Goal: Transaction & Acquisition: Purchase product/service

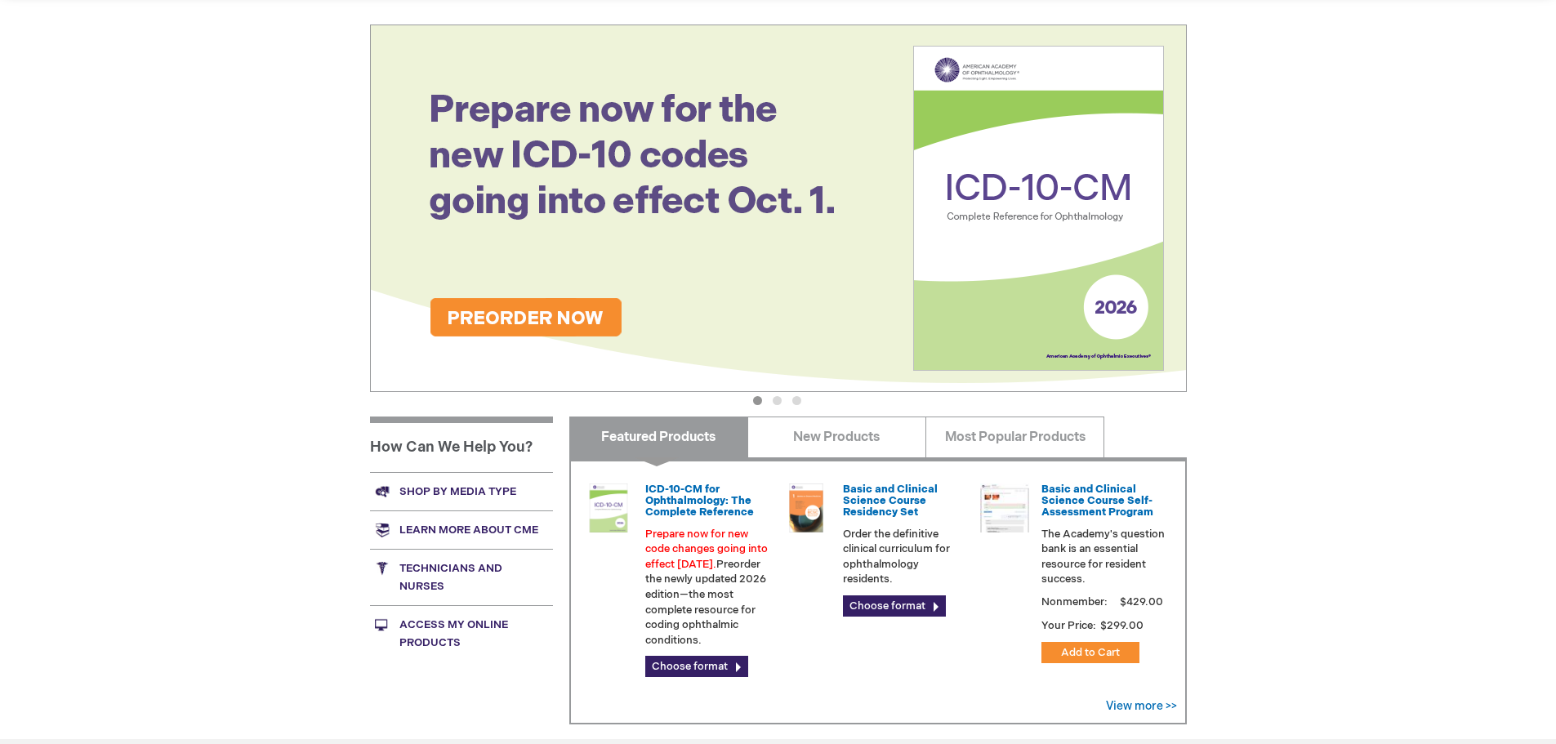
scroll to position [245, 0]
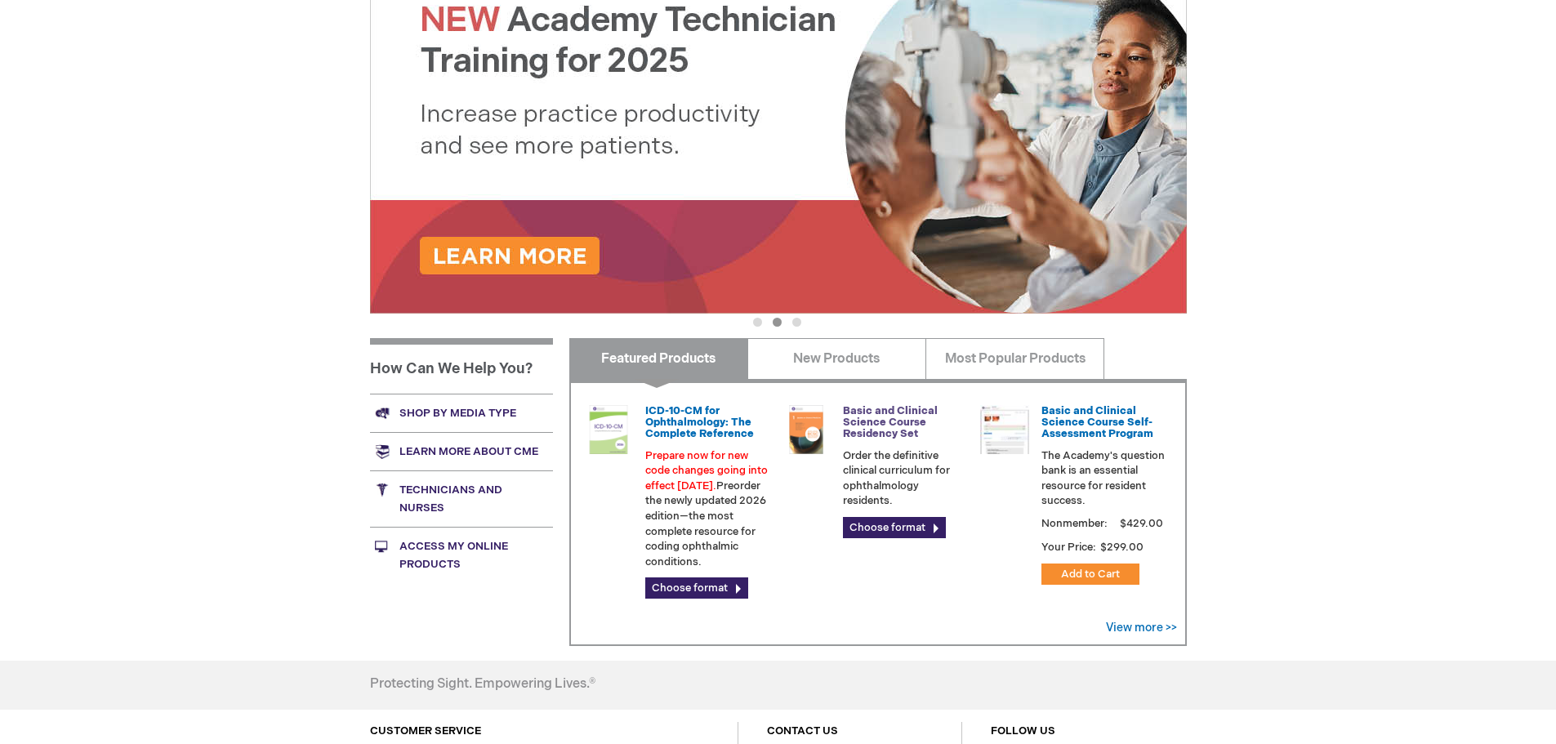
click at [865, 417] on link "Basic and Clinical Science Course Residency Set" at bounding box center [890, 422] width 95 height 37
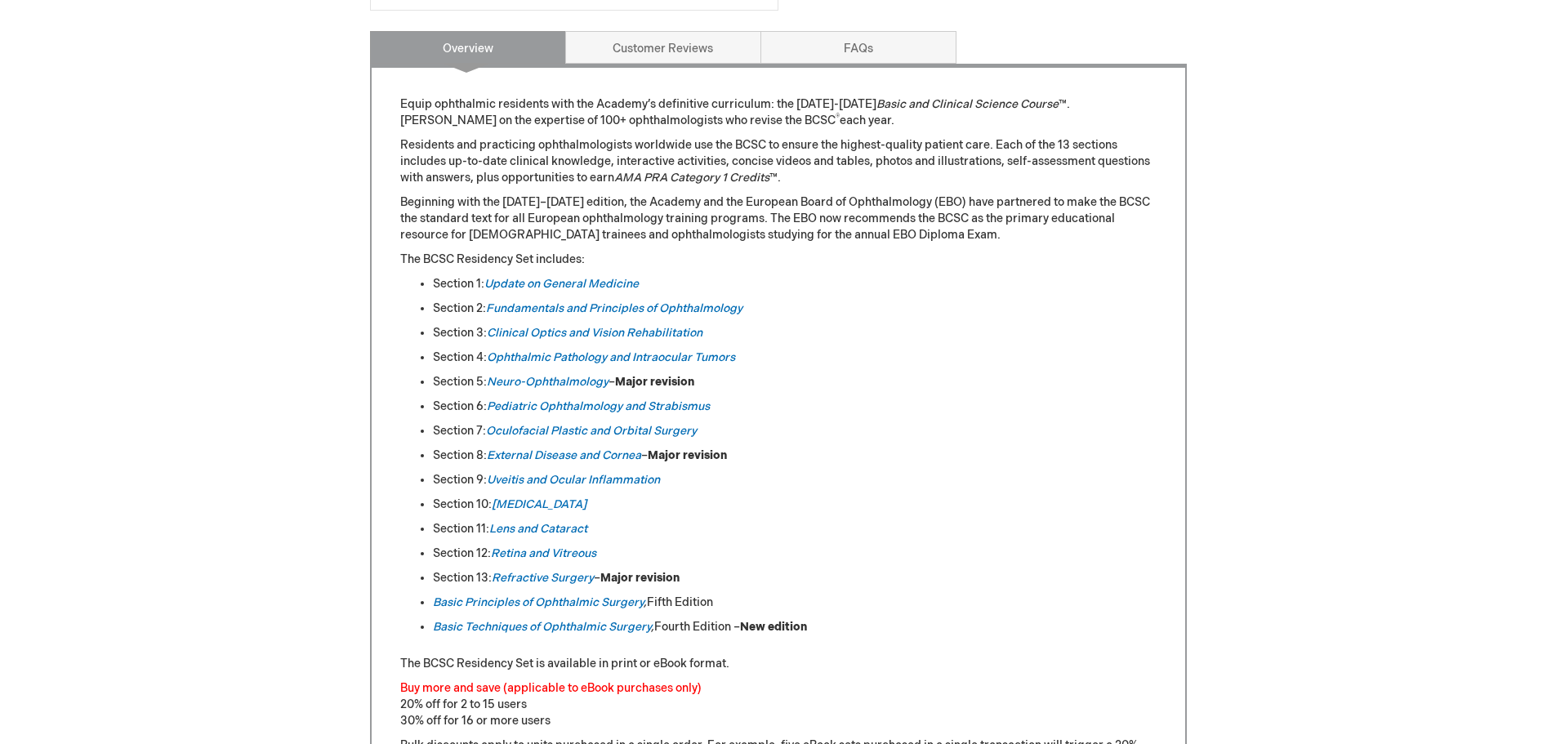
scroll to position [653, 0]
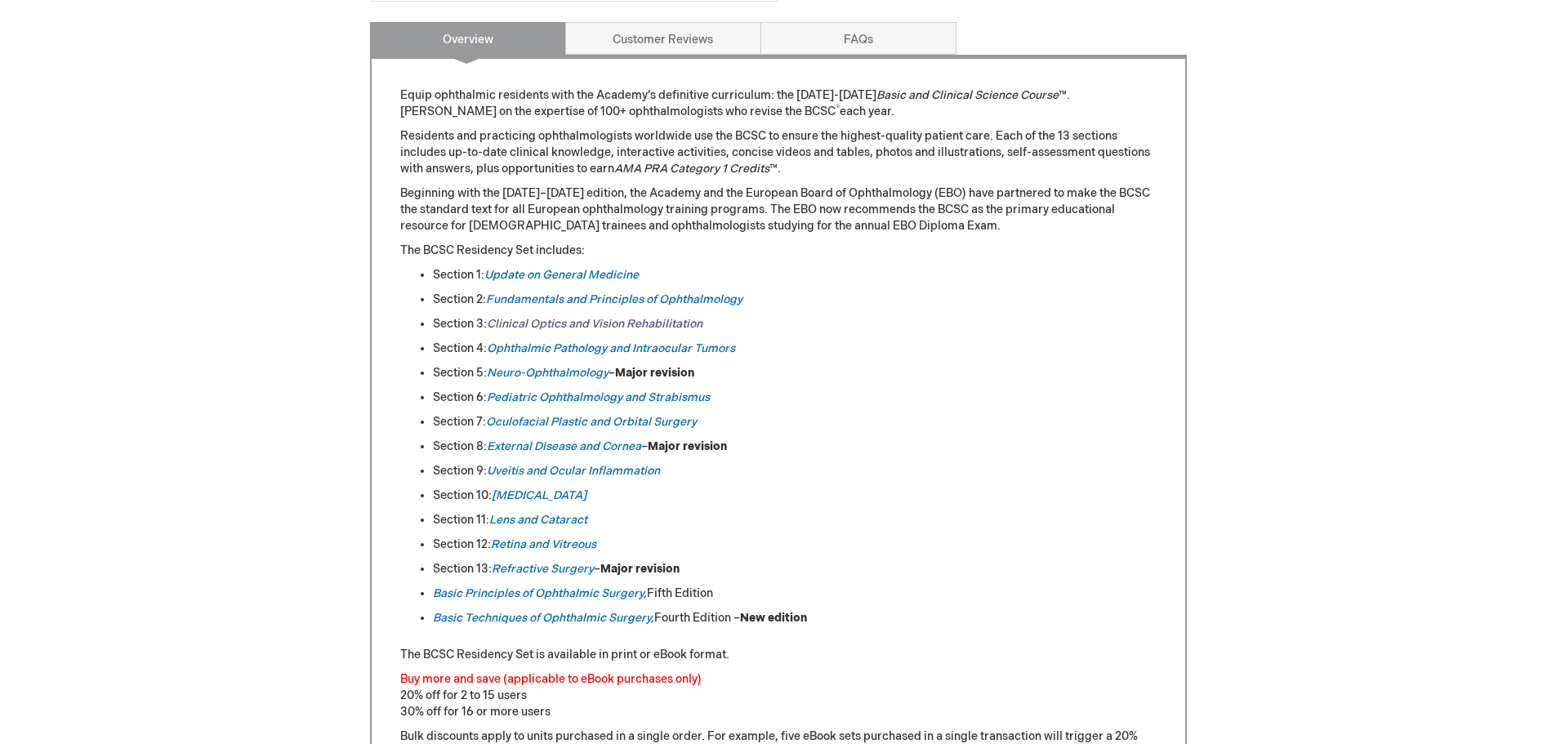
click at [575, 326] on link "Clinical Optics and Vision Rehabilitation" at bounding box center [595, 324] width 216 height 14
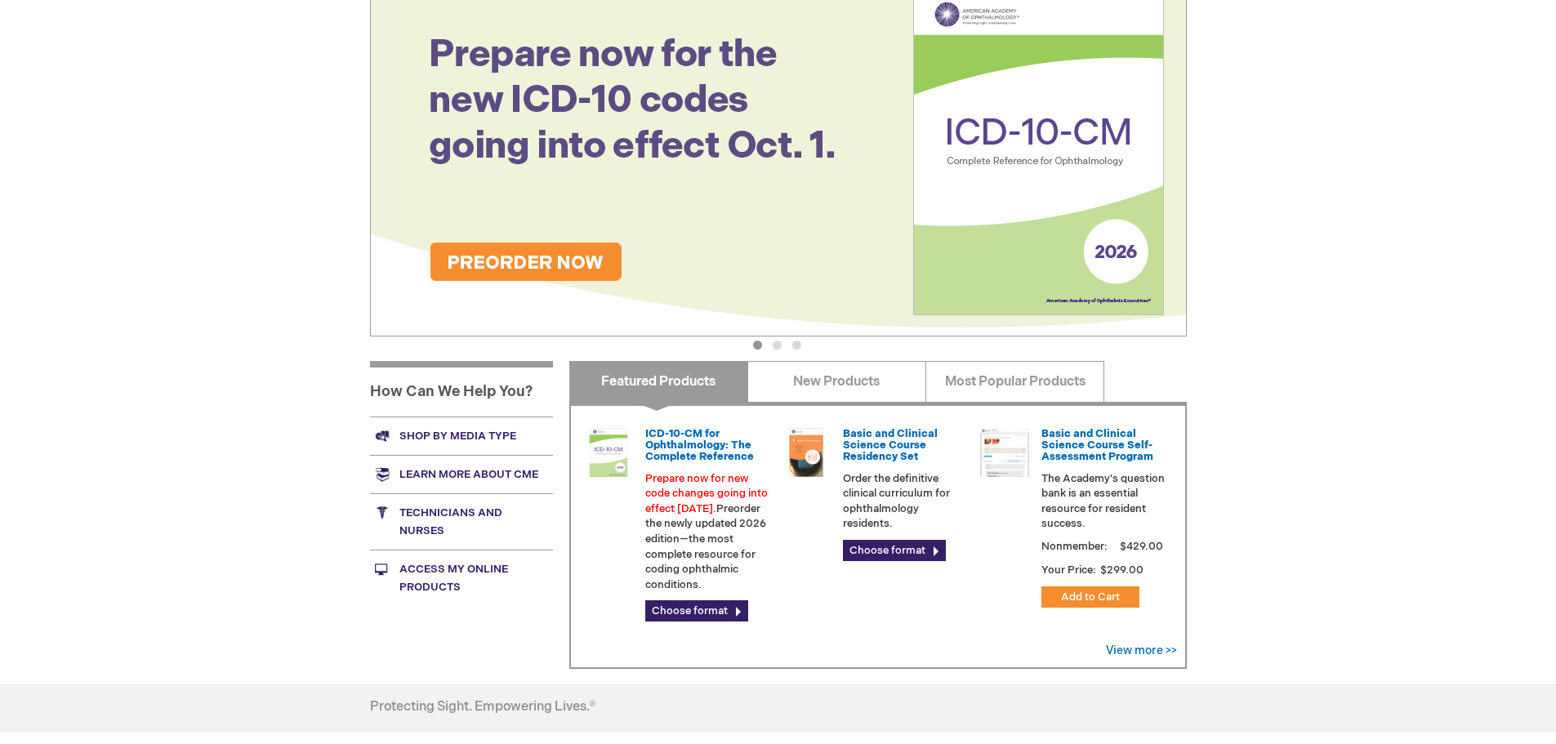
scroll to position [245, 0]
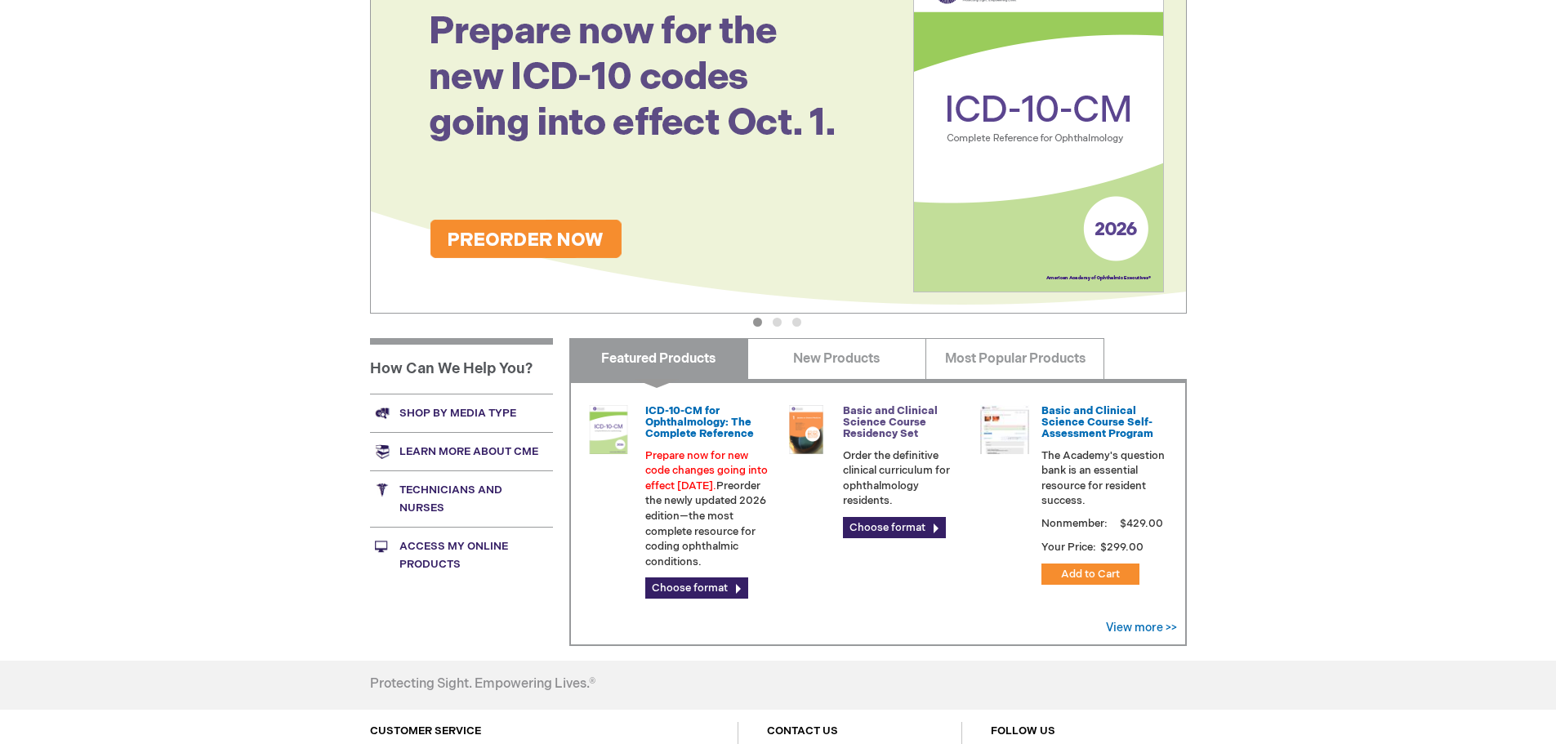
click at [884, 423] on link "Basic and Clinical Science Course Residency Set" at bounding box center [890, 422] width 95 height 37
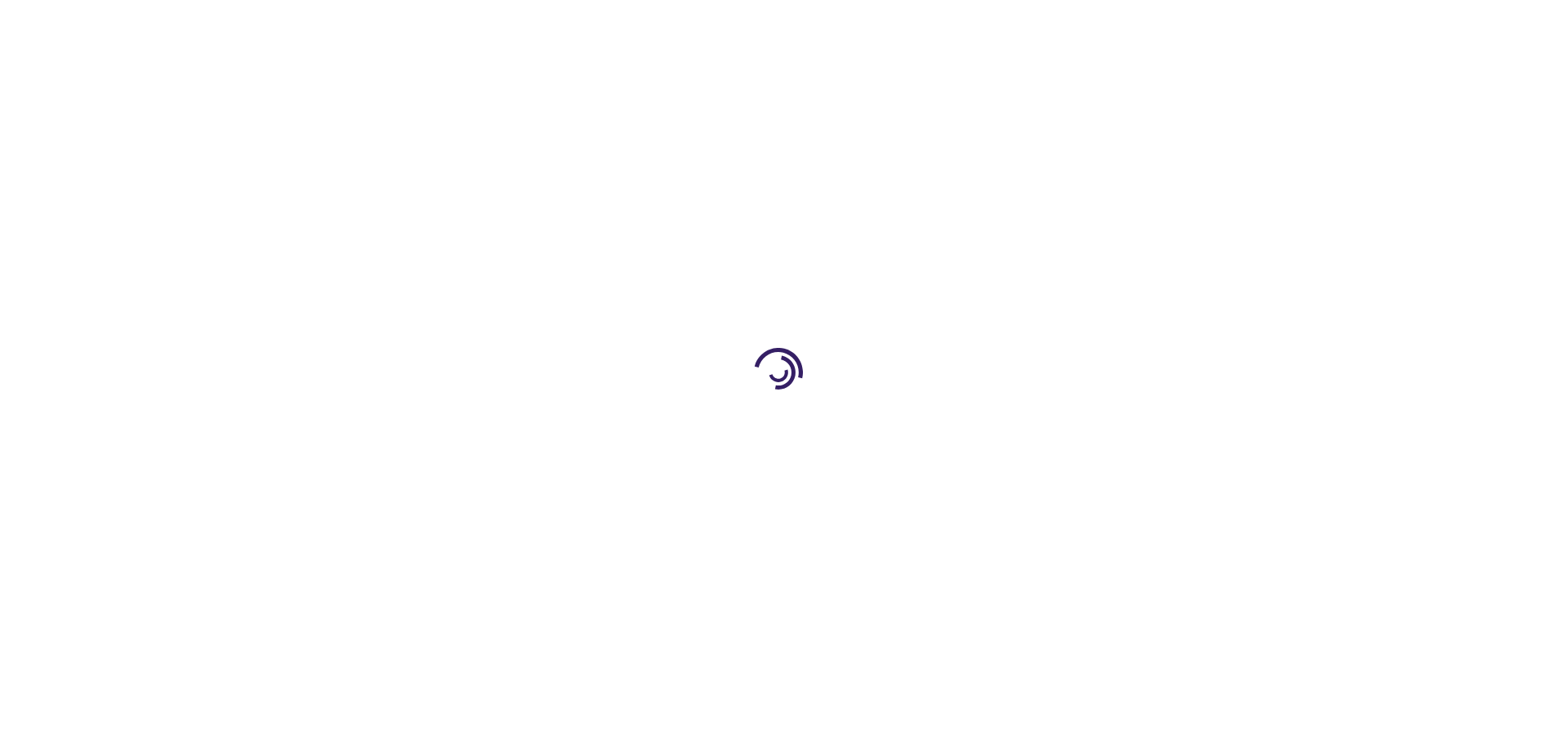
type input "0"
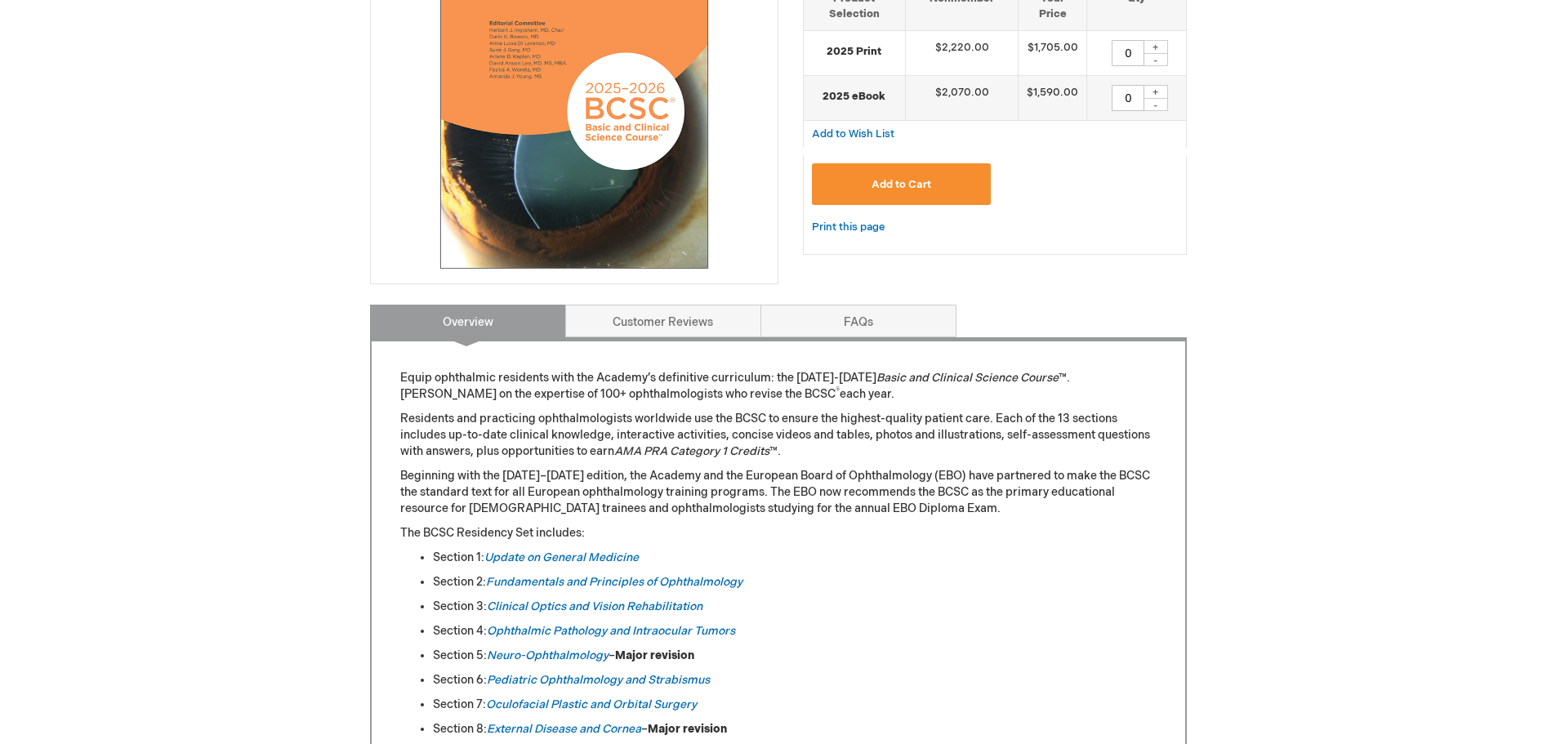
scroll to position [490, 0]
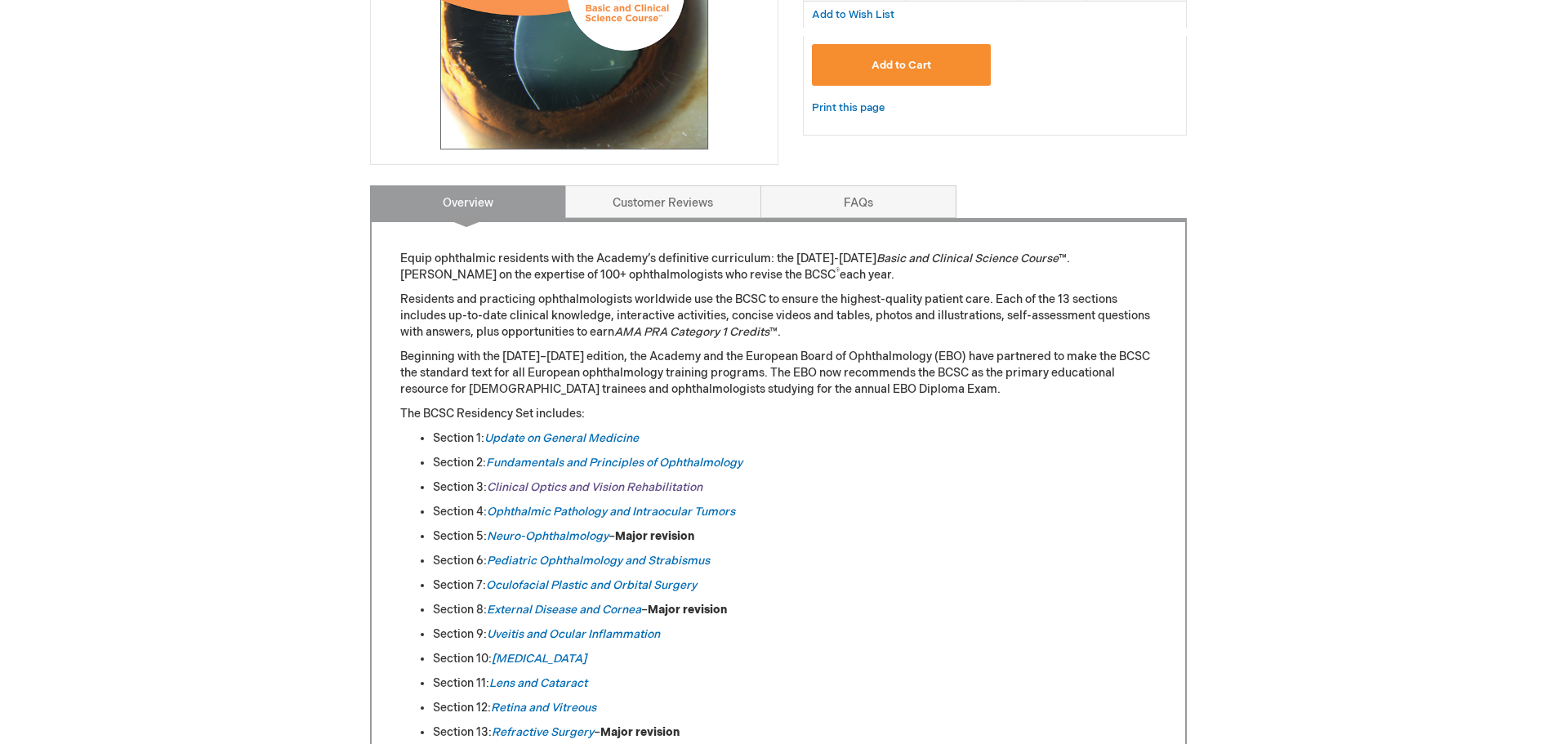
click at [555, 490] on link "Clinical Optics and Vision Rehabilitation" at bounding box center [595, 487] width 216 height 14
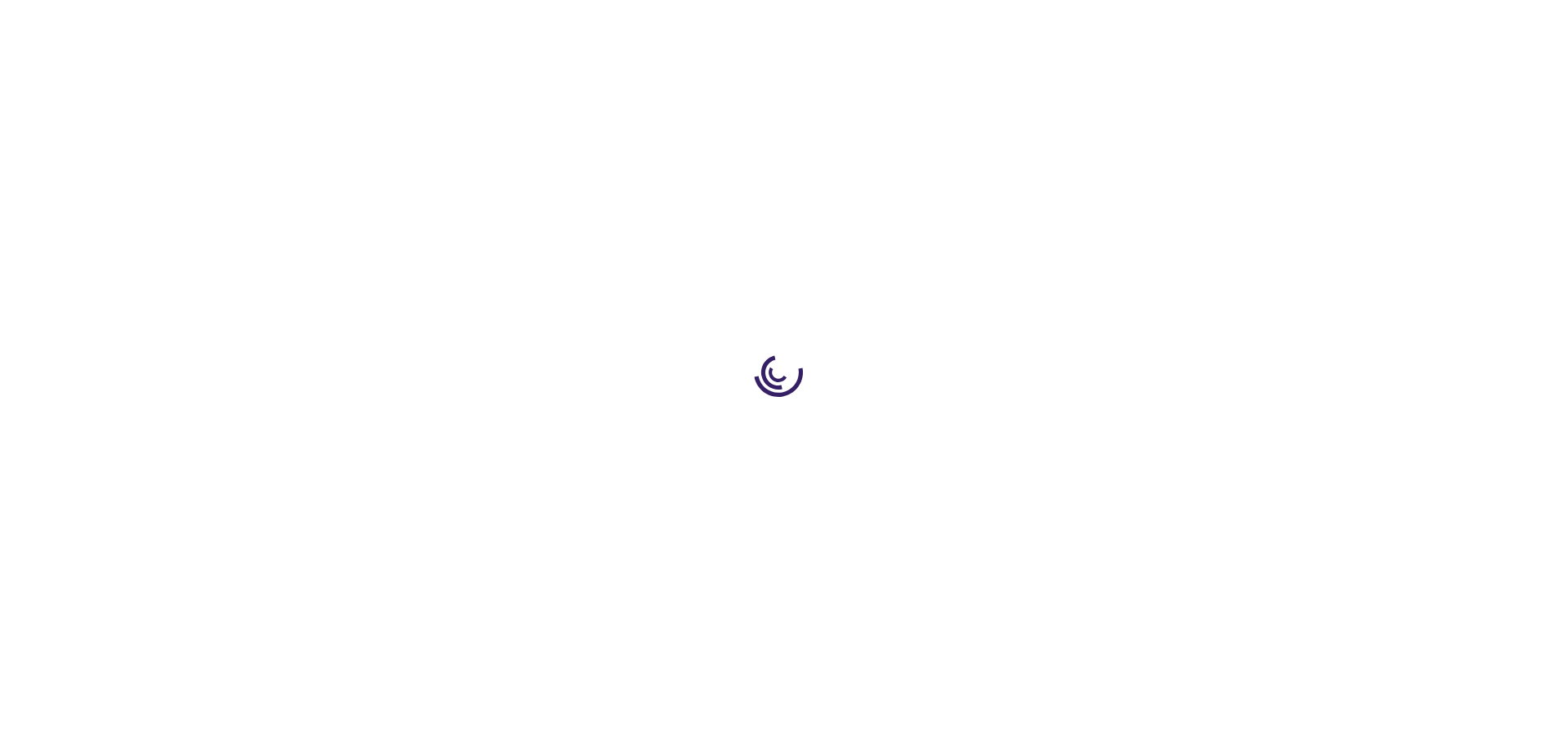
type input "0"
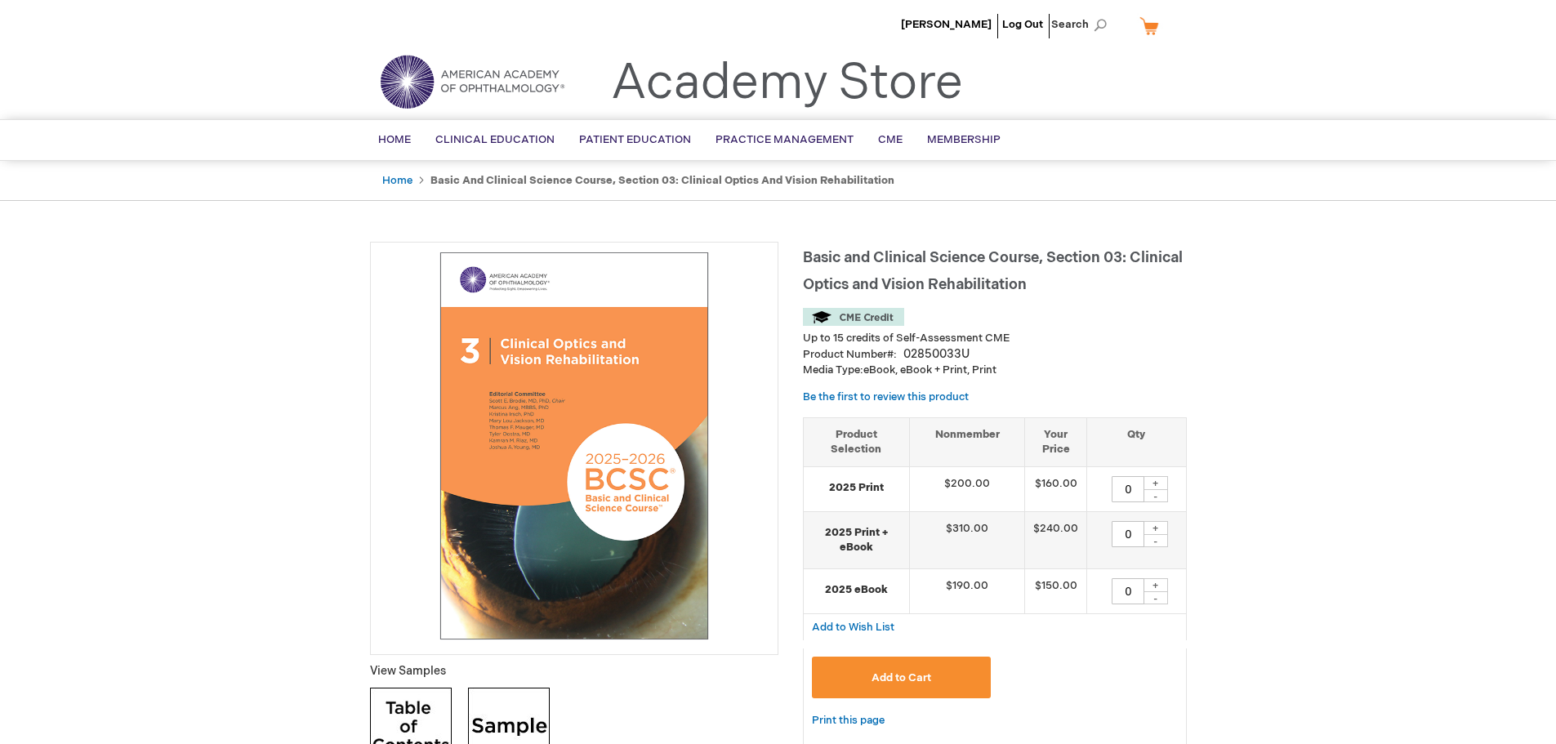
click at [1154, 477] on div "+" at bounding box center [1156, 483] width 25 height 14
type input "2"
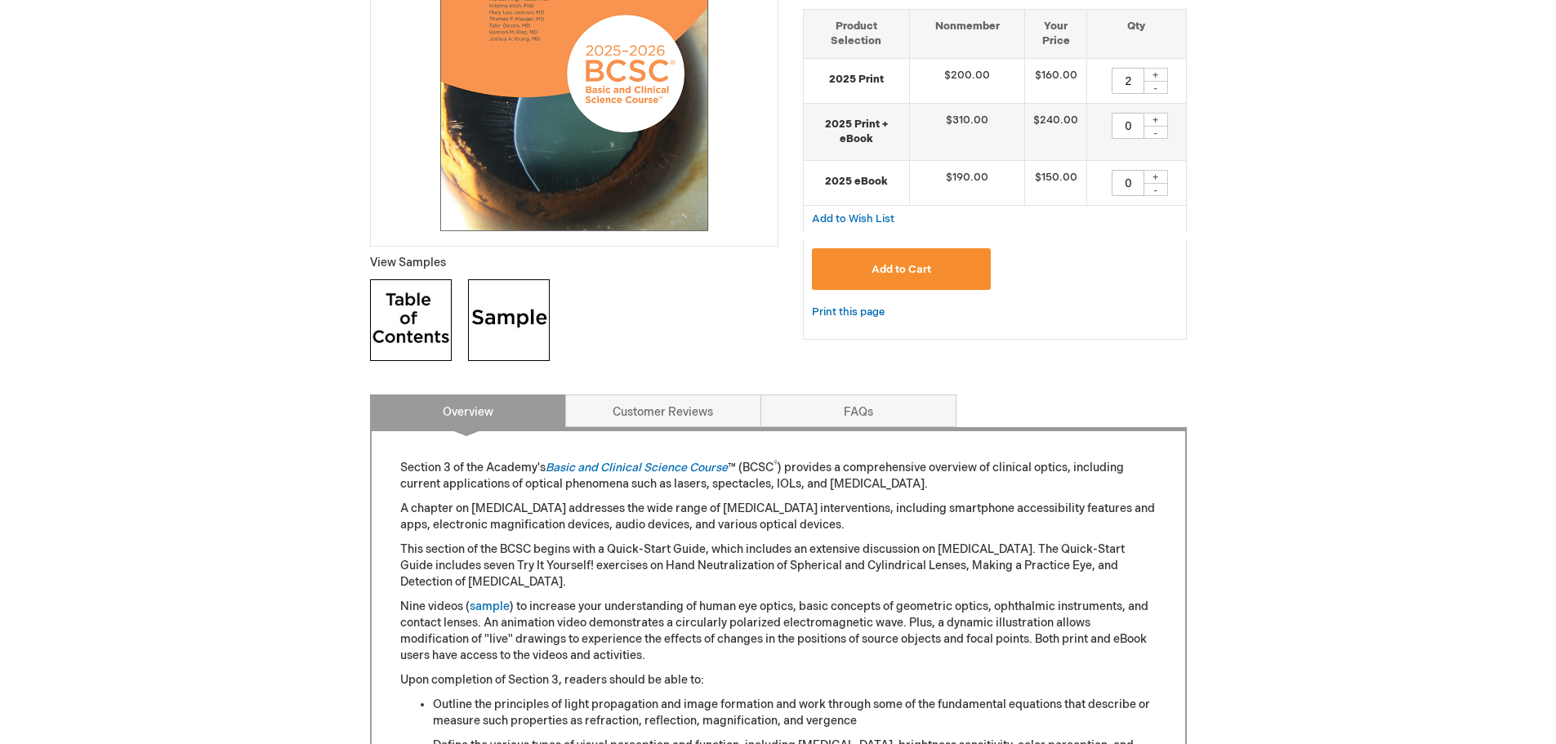
scroll to position [245, 0]
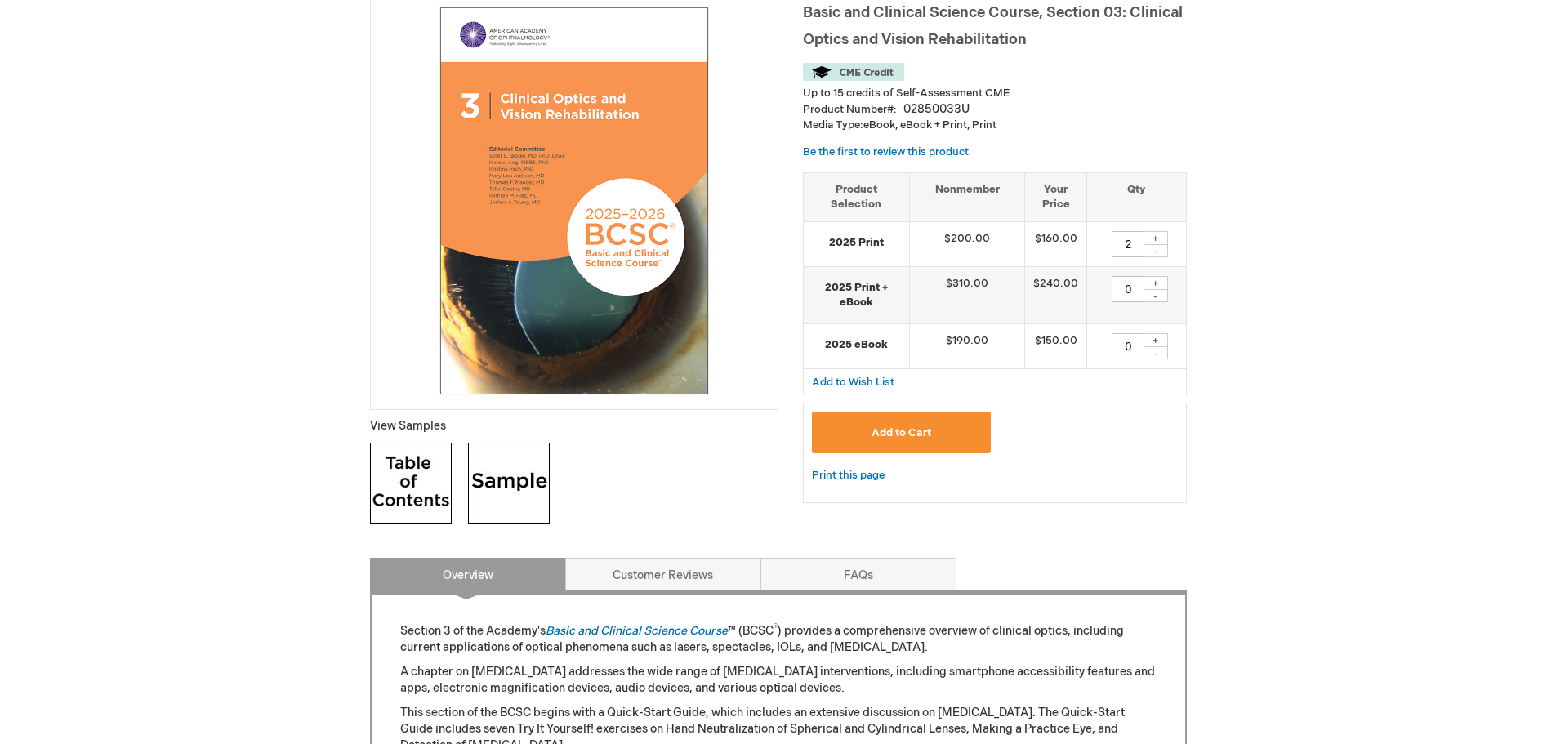
click at [937, 435] on button "Add to Cart" at bounding box center [902, 433] width 180 height 42
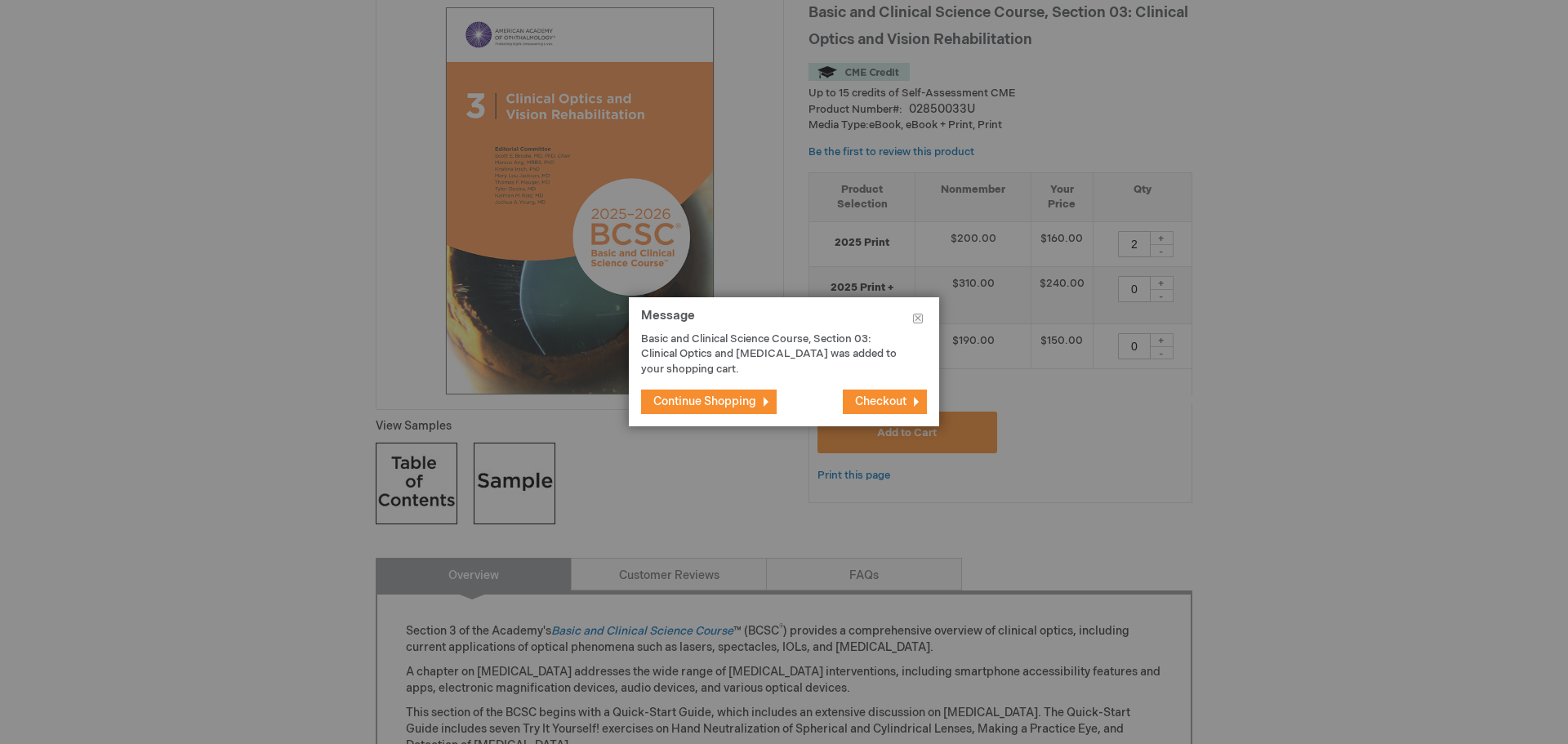
click at [709, 405] on span "Continue Shopping" at bounding box center [704, 402] width 103 height 14
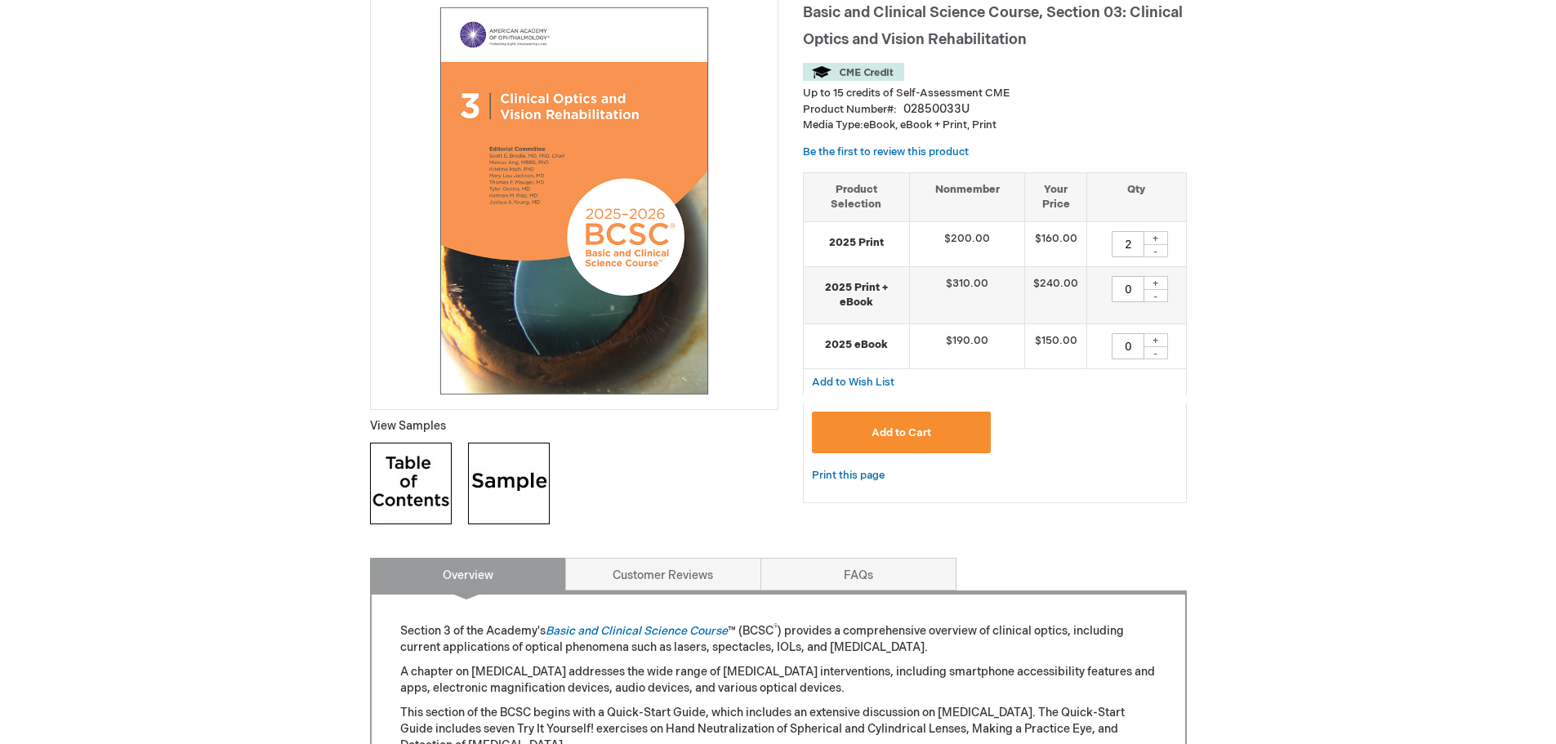
scroll to position [0, 0]
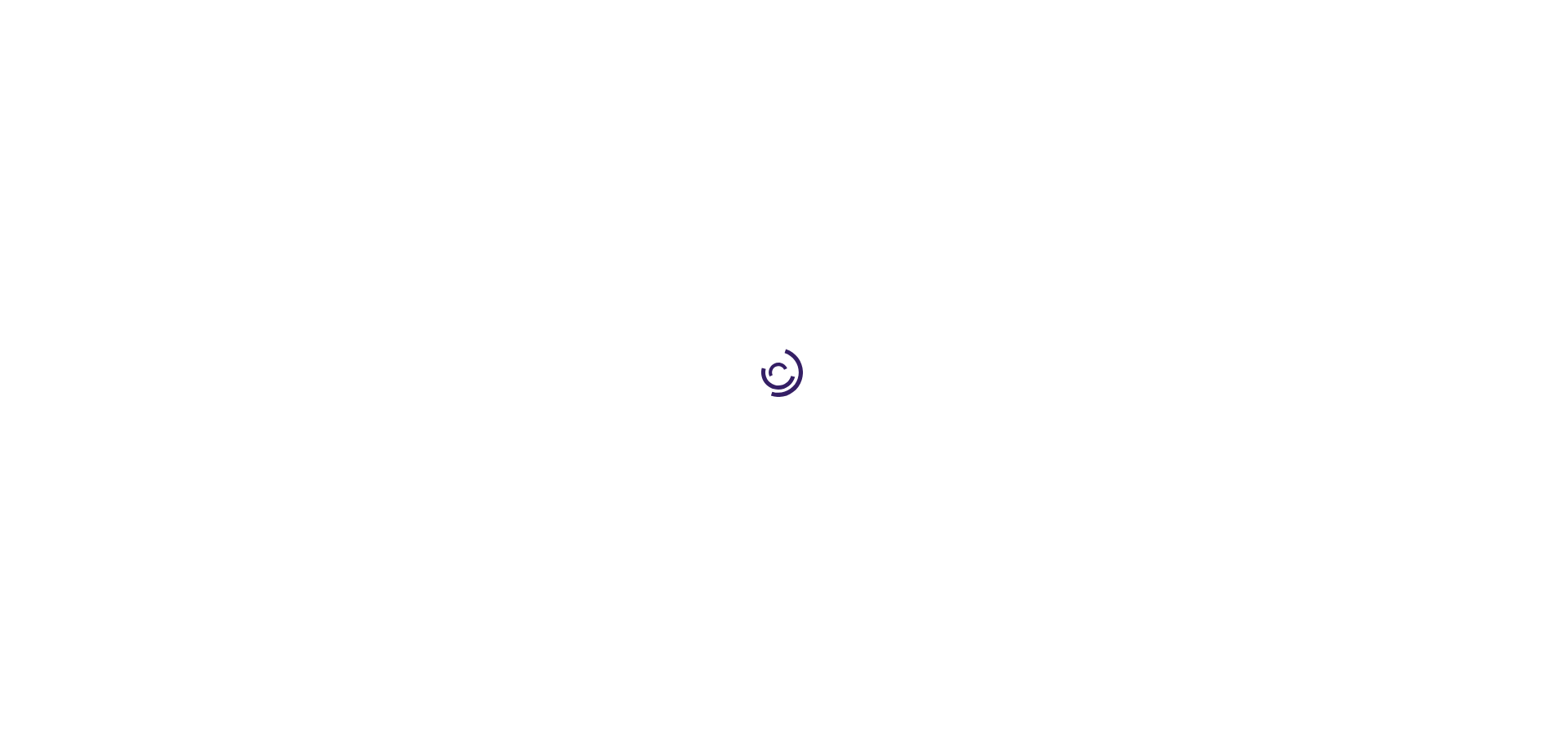
type input "0"
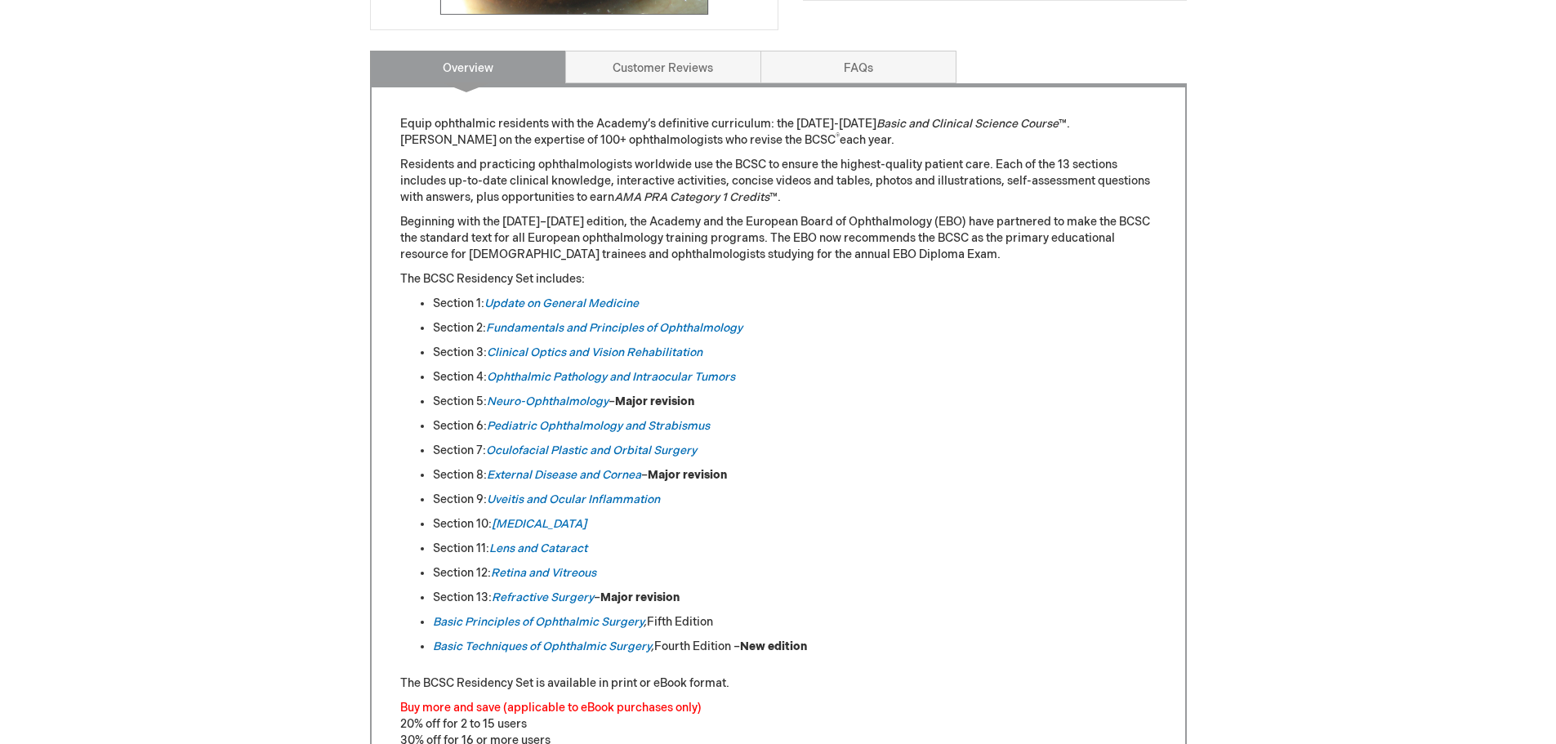
scroll to position [653, 0]
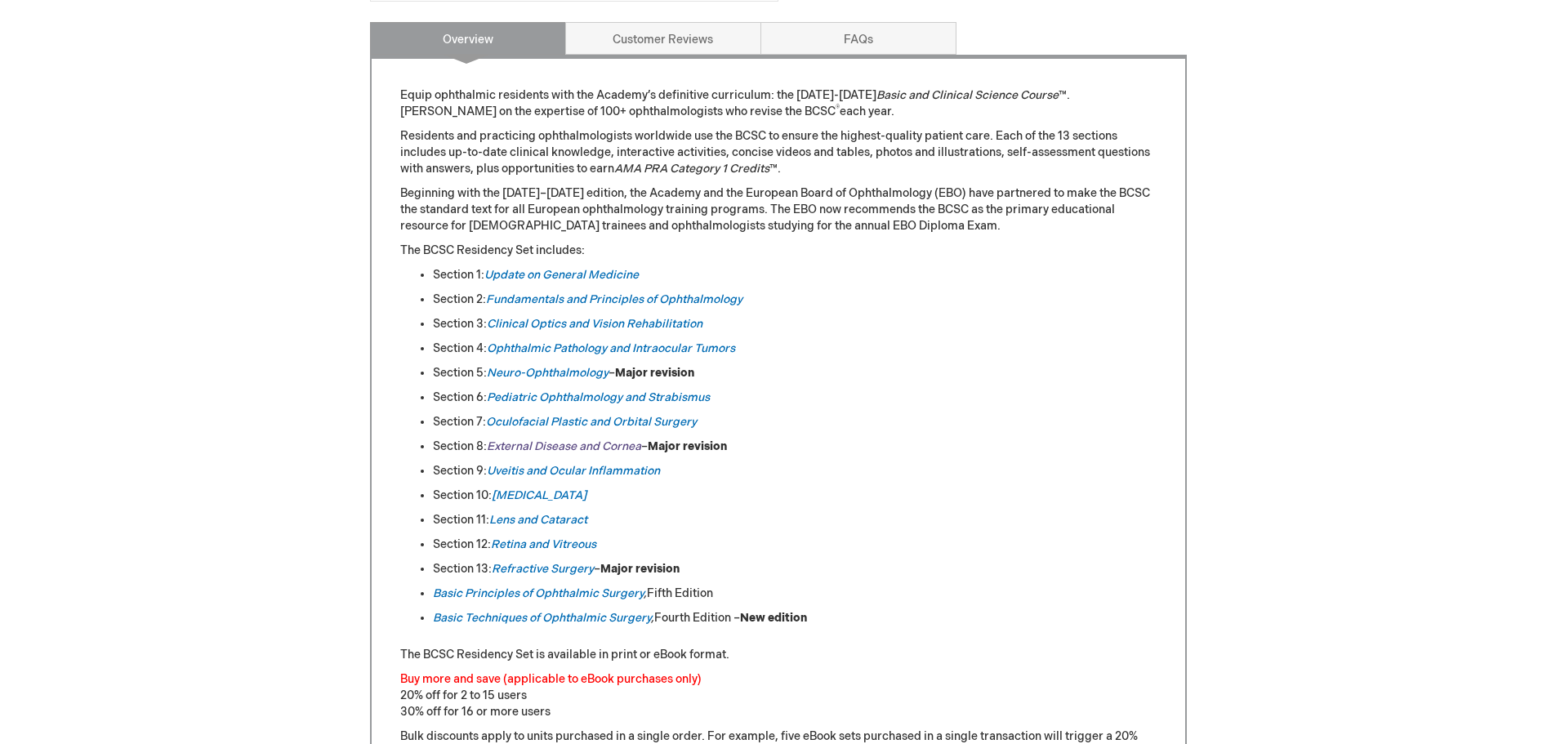
click at [559, 447] on link "External Disease and Cornea" at bounding box center [564, 446] width 154 height 14
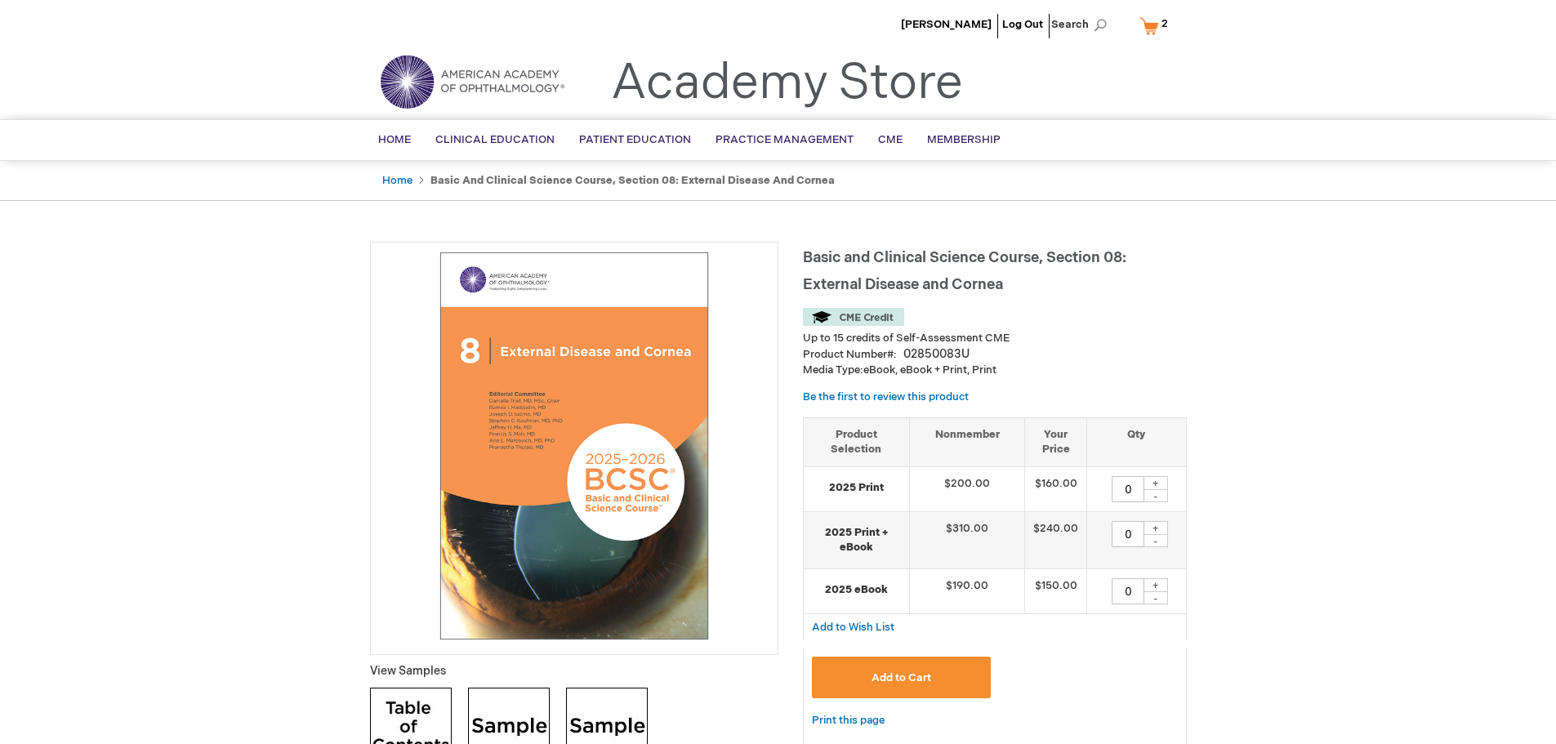
click at [1156, 483] on div "+" at bounding box center [1156, 483] width 25 height 14
type input "1"
click at [932, 675] on button "Add to Cart" at bounding box center [902, 678] width 180 height 42
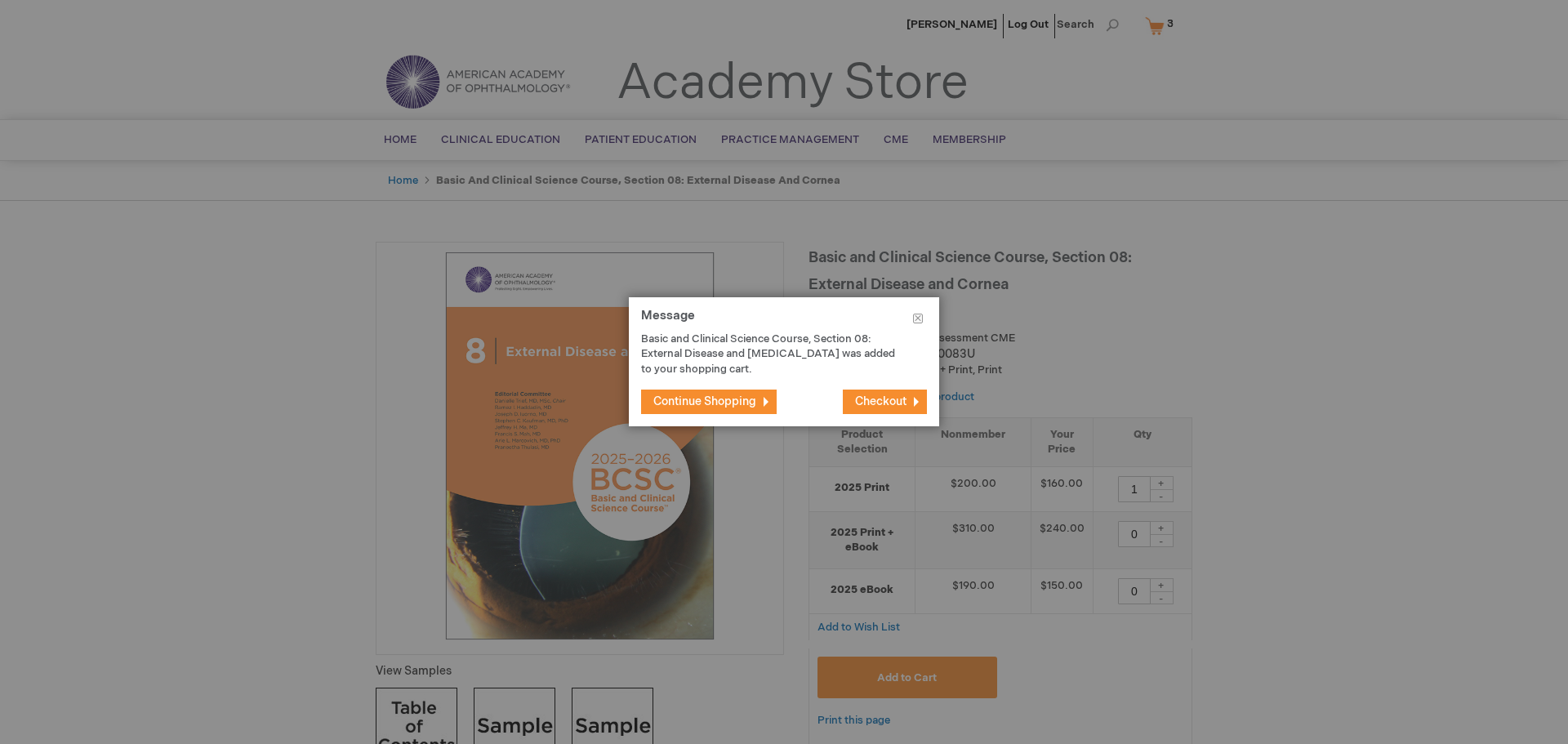
click at [723, 402] on span "Continue Shopping" at bounding box center [704, 402] width 103 height 14
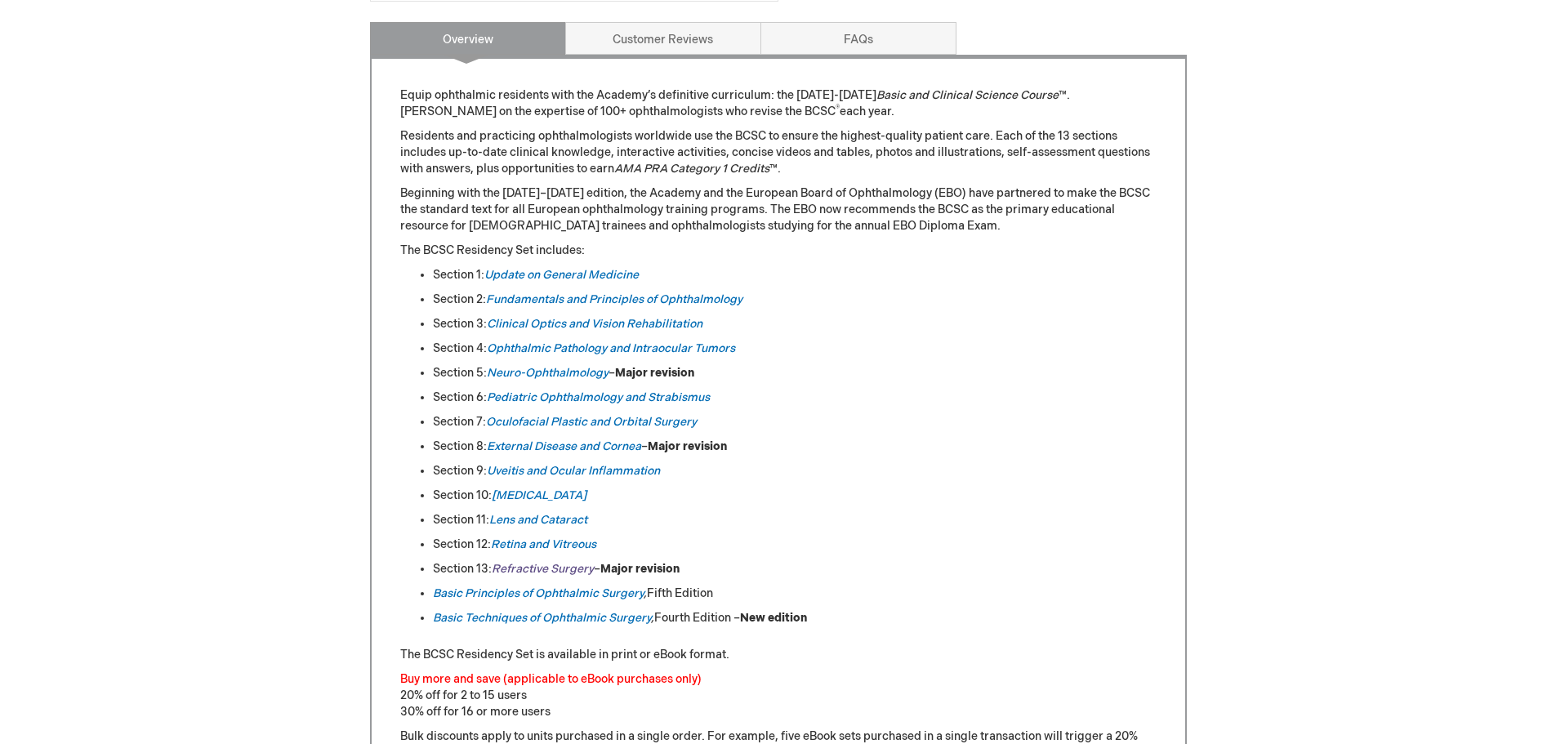
click at [536, 567] on em "Refractive Surgery" at bounding box center [543, 569] width 102 height 14
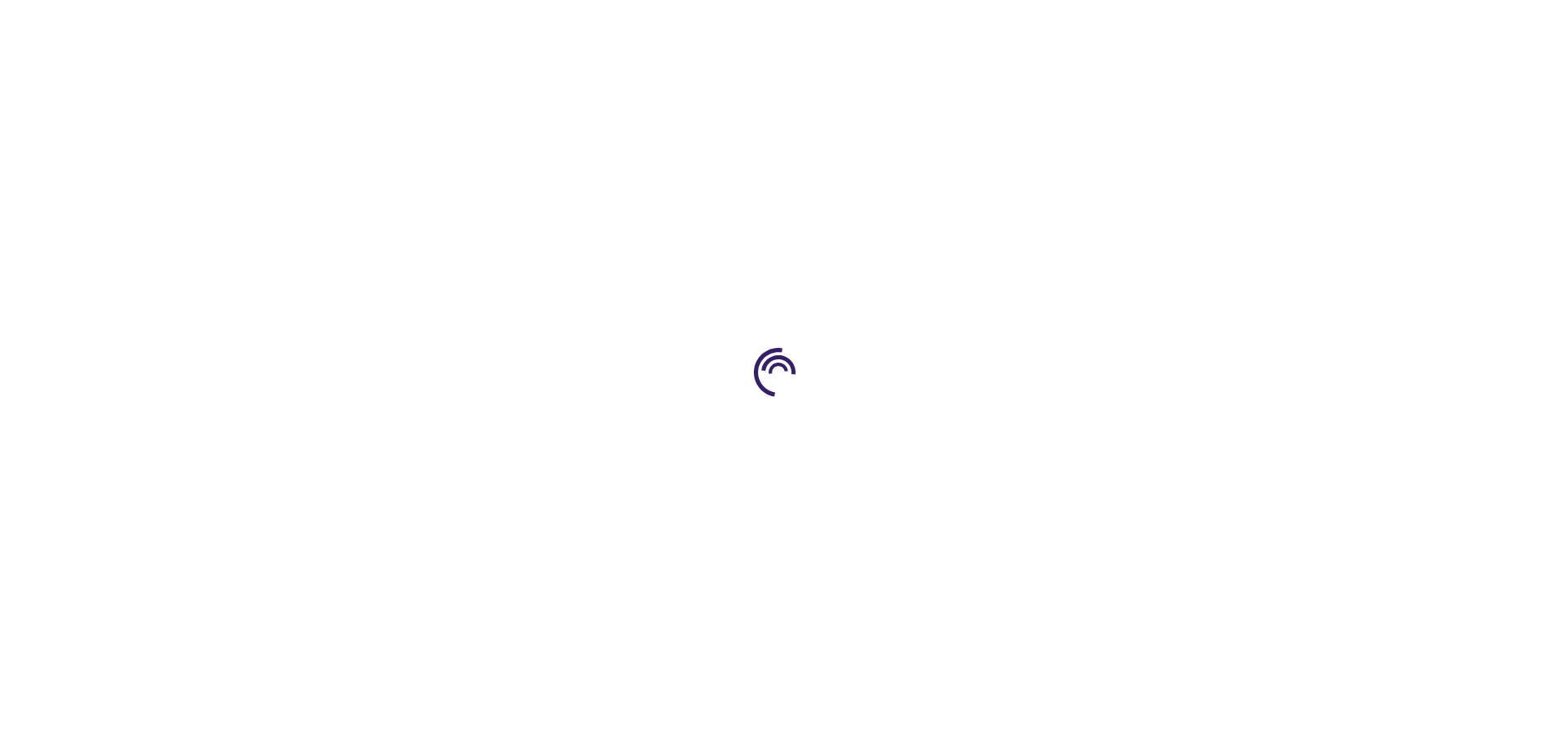
type input "0"
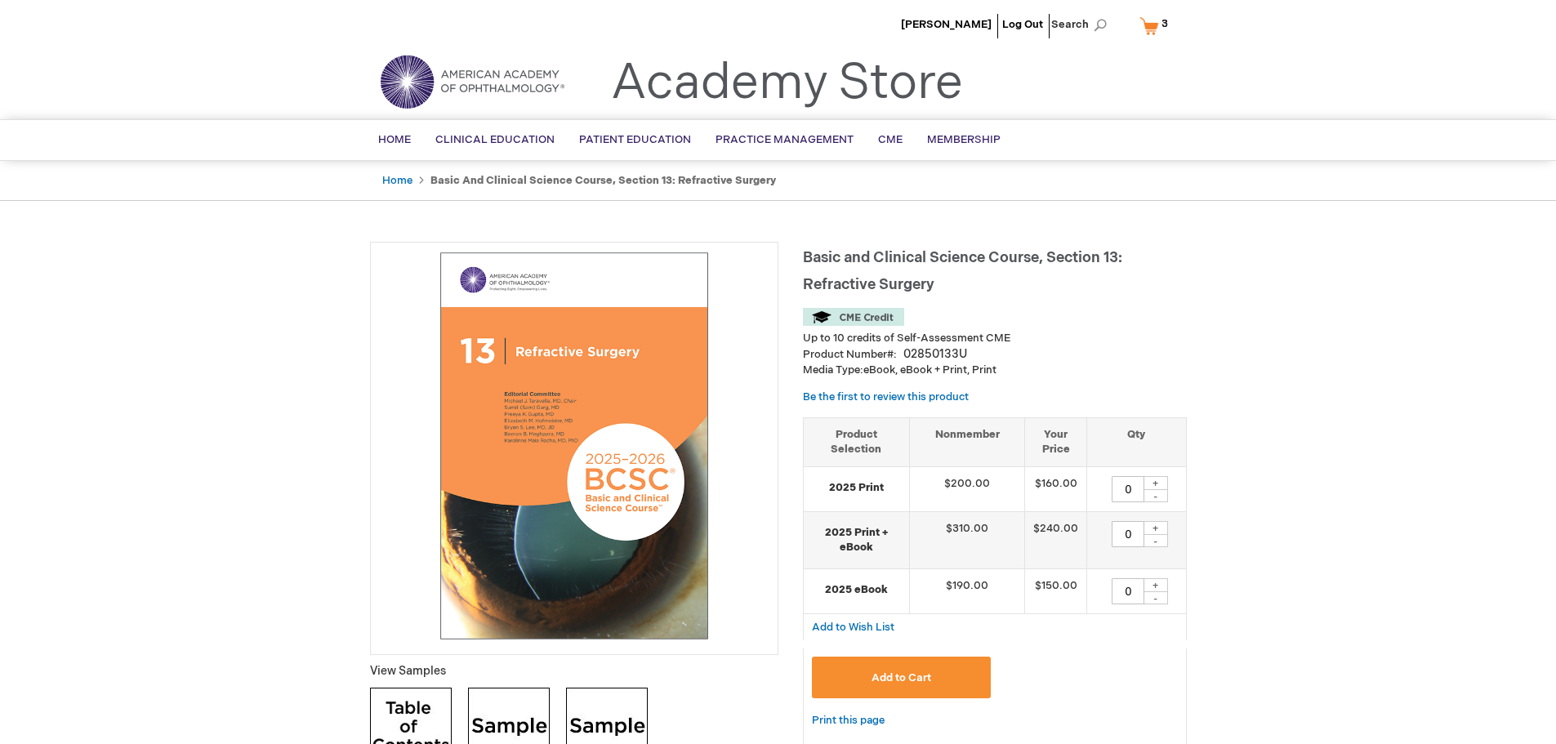
click at [1156, 483] on div "+" at bounding box center [1156, 483] width 25 height 14
type input "1"
click at [928, 675] on span "Add to Cart" at bounding box center [902, 677] width 60 height 13
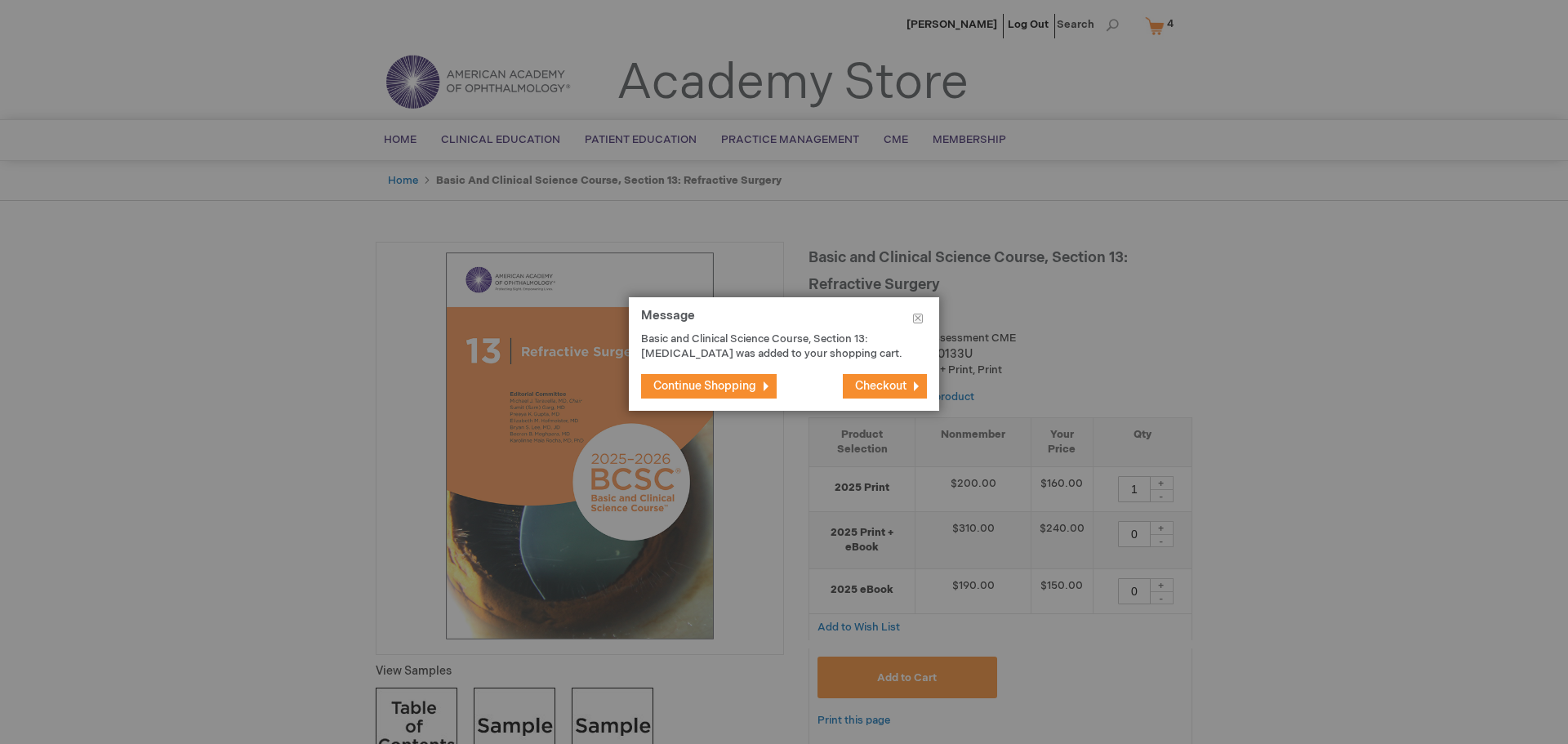
click at [705, 393] on span "Continue Shopping" at bounding box center [704, 386] width 103 height 14
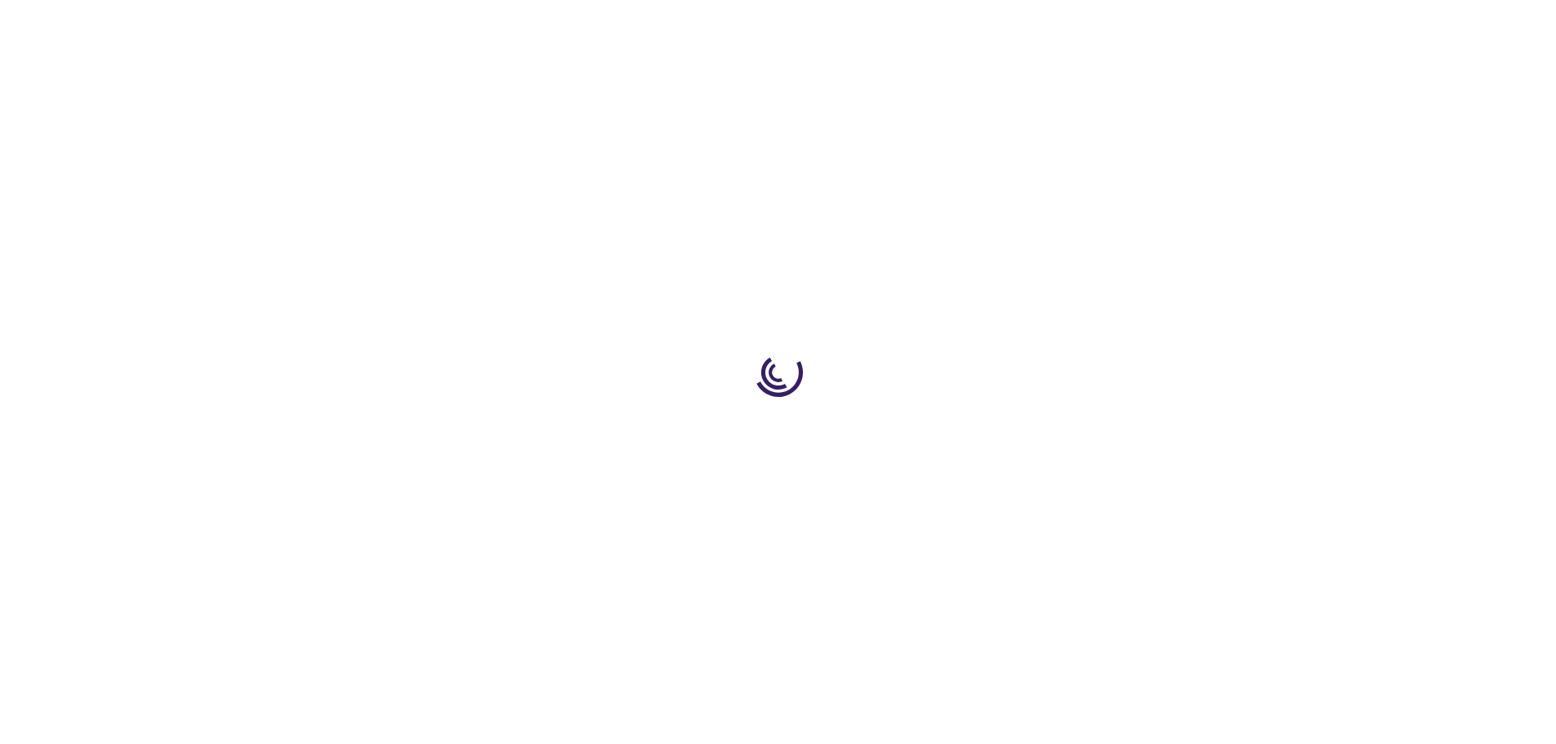
type input "0"
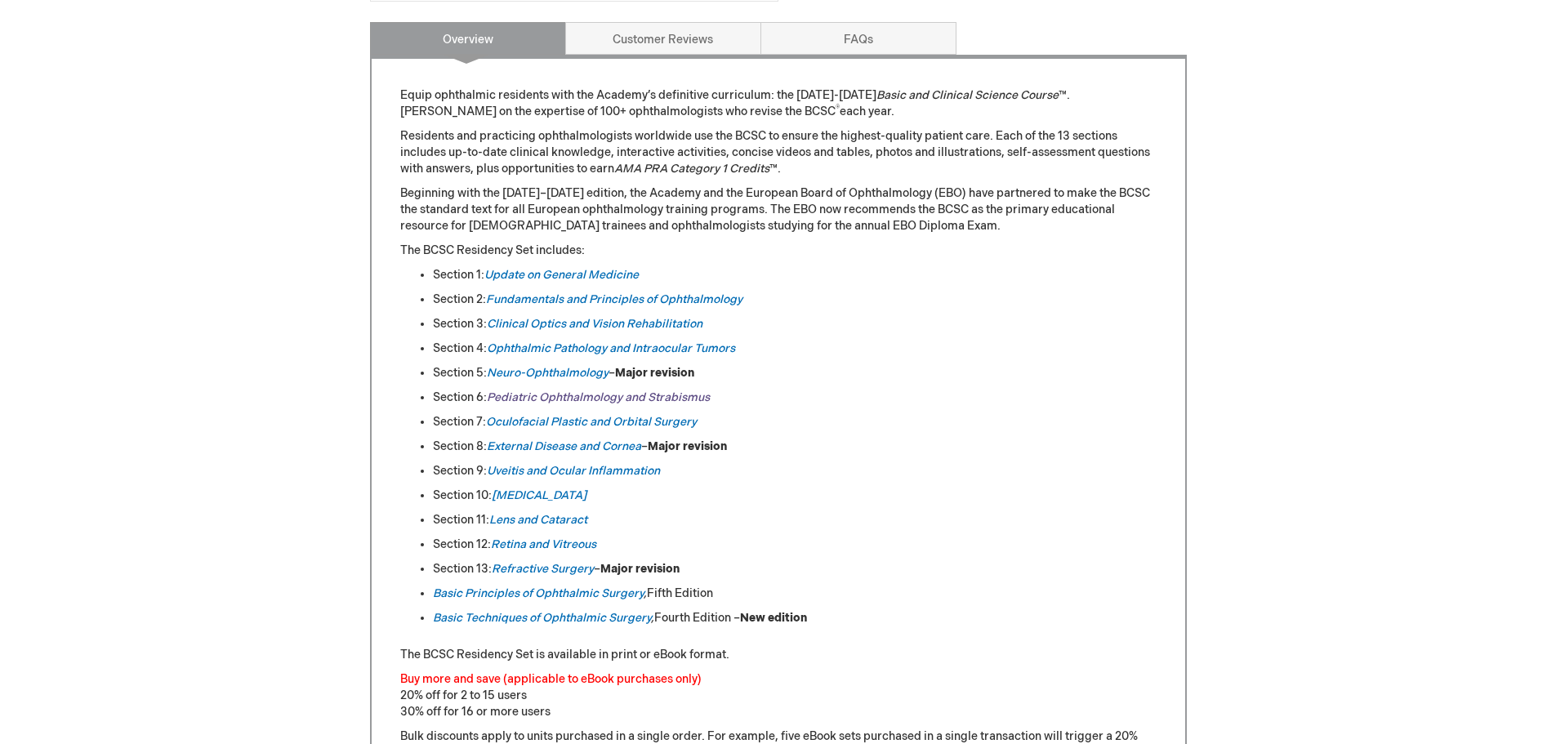
click at [639, 398] on link "Pediatric Ophthalmology and Strabismus" at bounding box center [598, 397] width 223 height 14
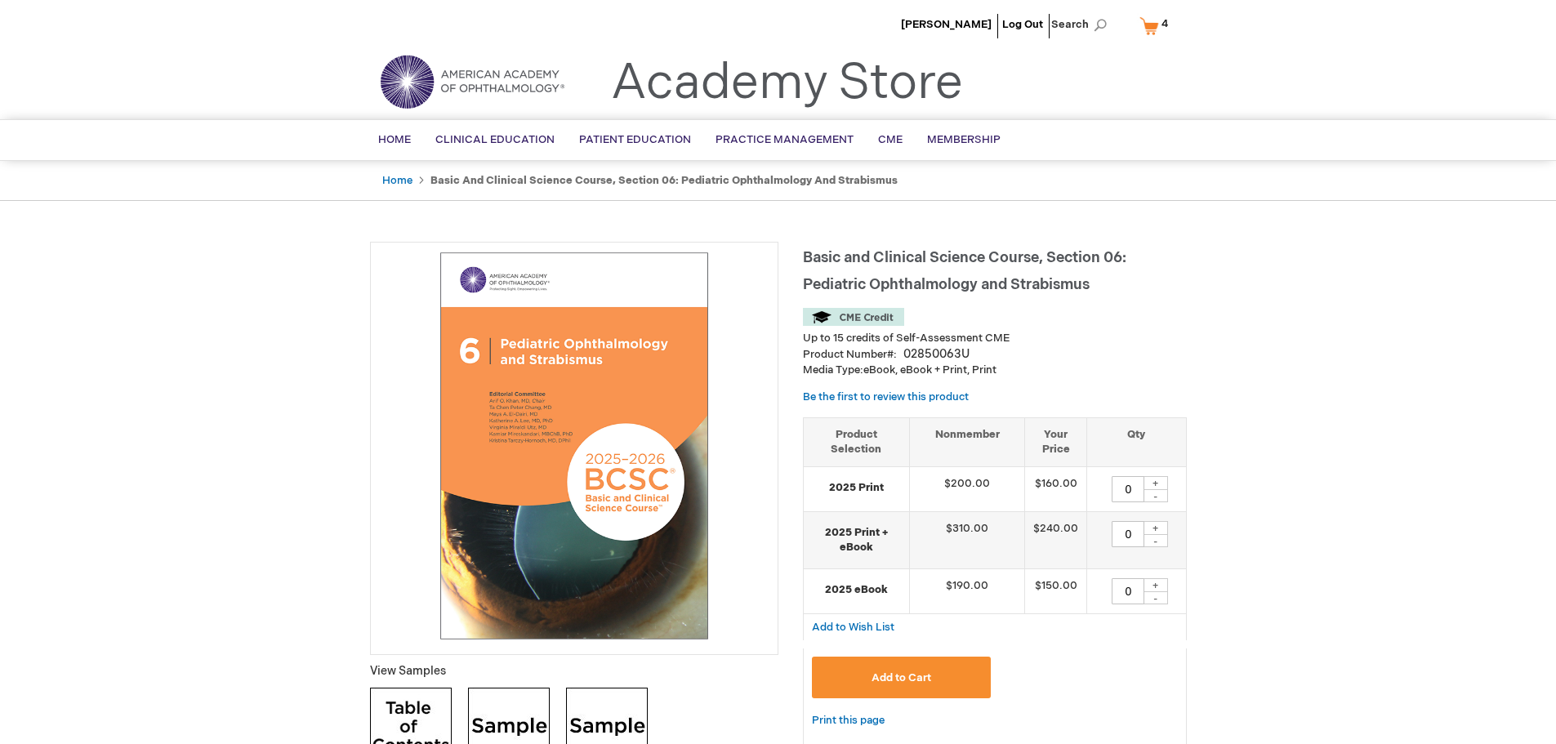
click at [1158, 480] on div "+" at bounding box center [1156, 483] width 25 height 14
type input "2"
click at [932, 685] on button "Add to Cart" at bounding box center [902, 678] width 180 height 42
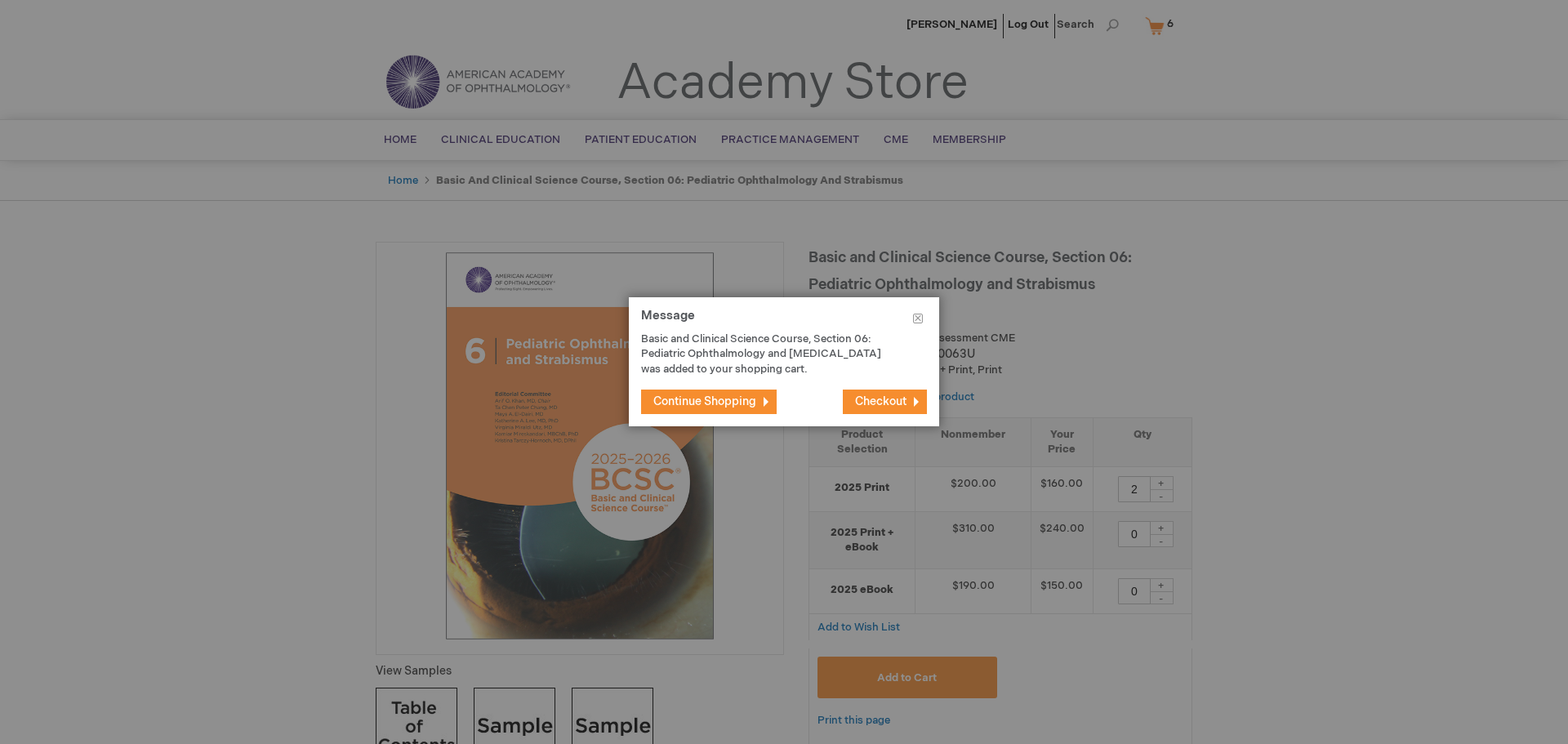
click at [732, 402] on span "Continue Shopping" at bounding box center [704, 402] width 103 height 14
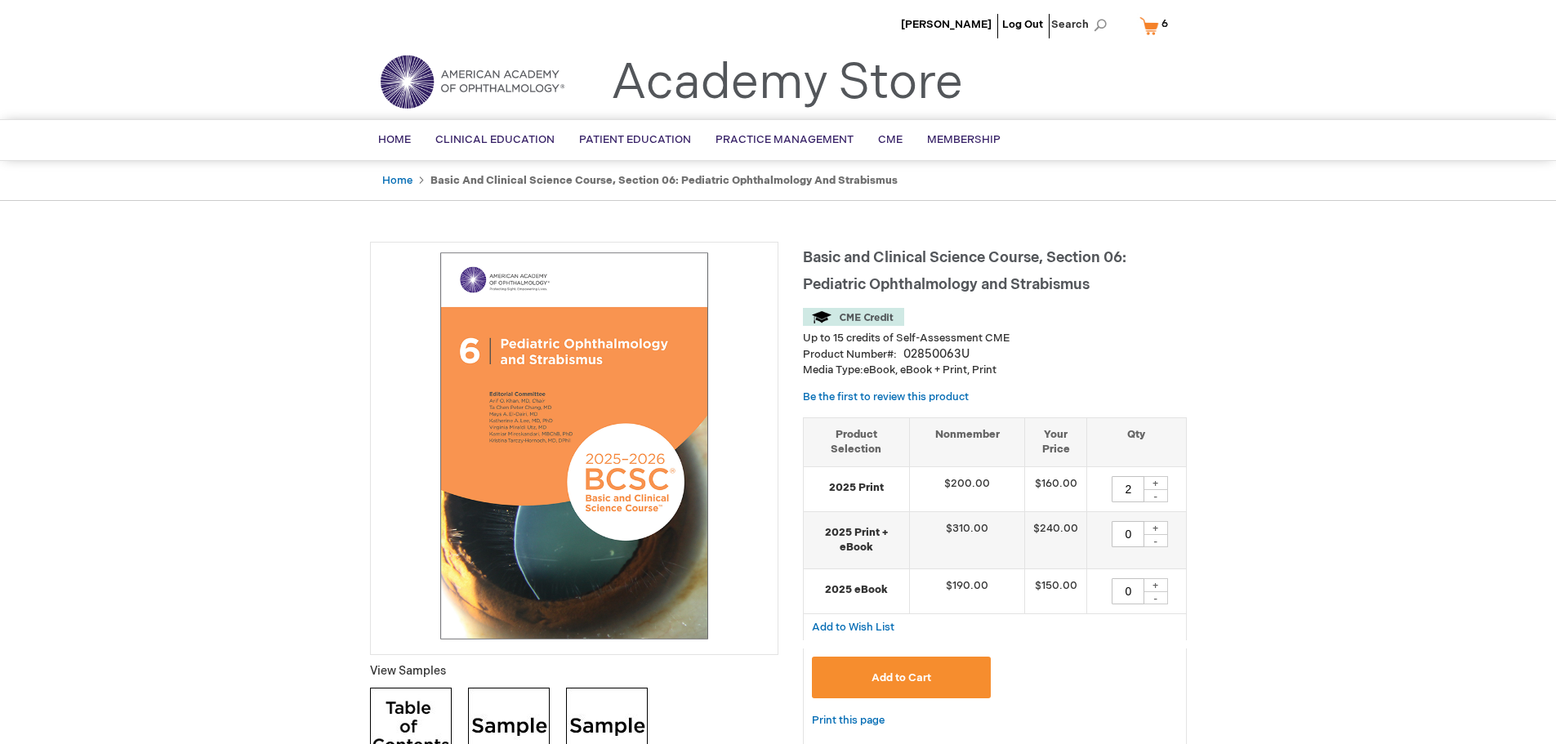
click at [1157, 24] on link "My Cart 6 6 items" at bounding box center [1157, 25] width 42 height 29
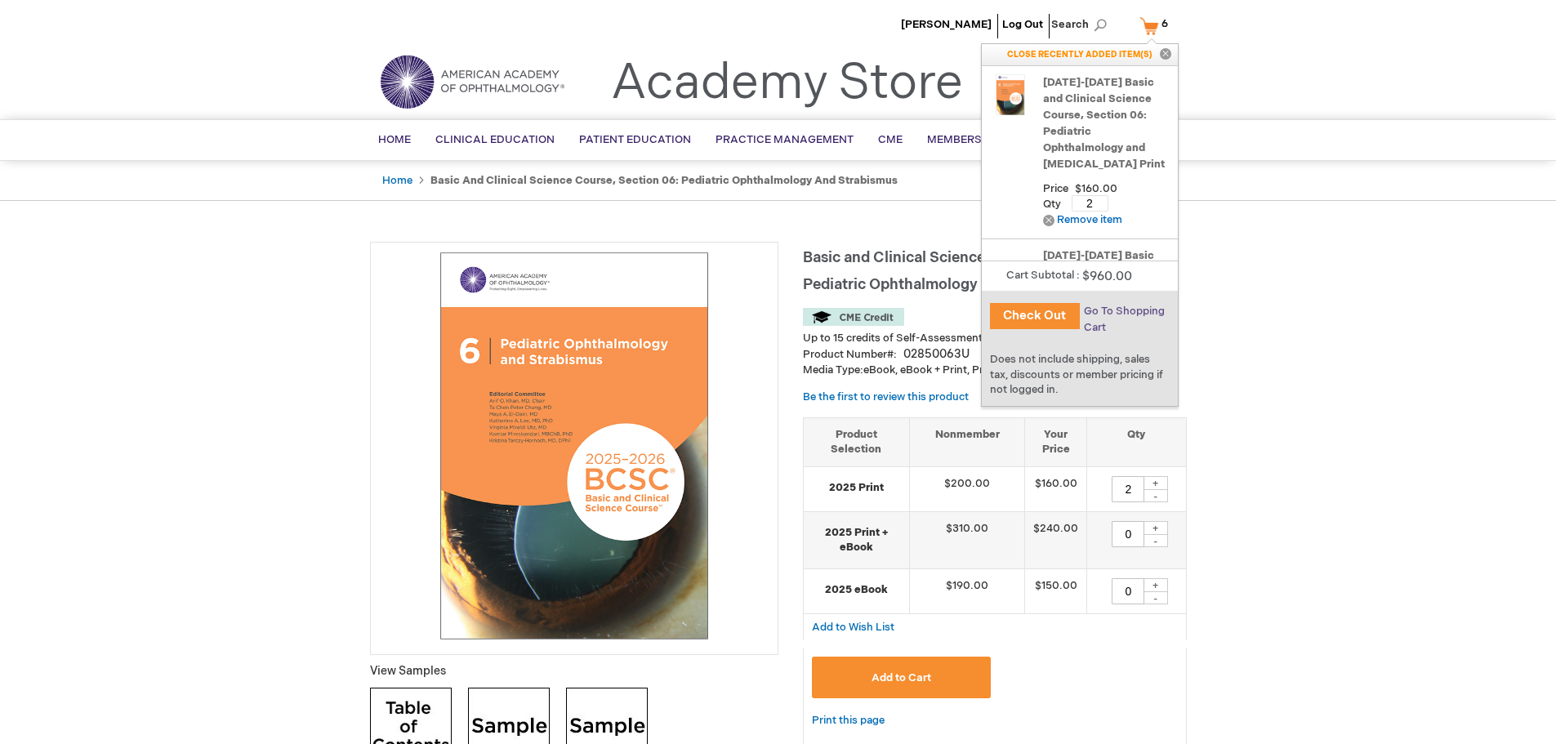
click at [1117, 313] on span "Go To Shopping Cart" at bounding box center [1124, 319] width 81 height 29
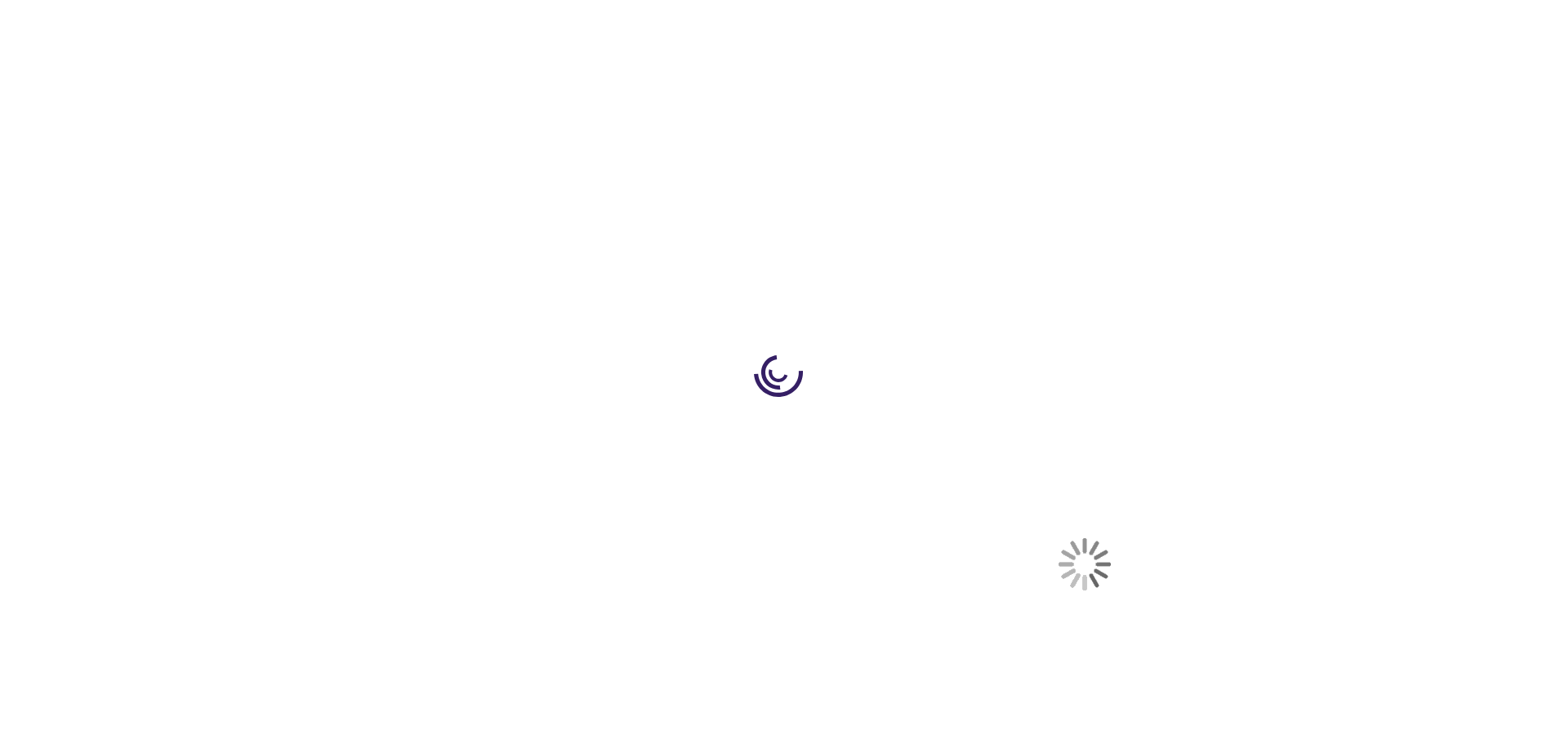
select select "US"
select select "36"
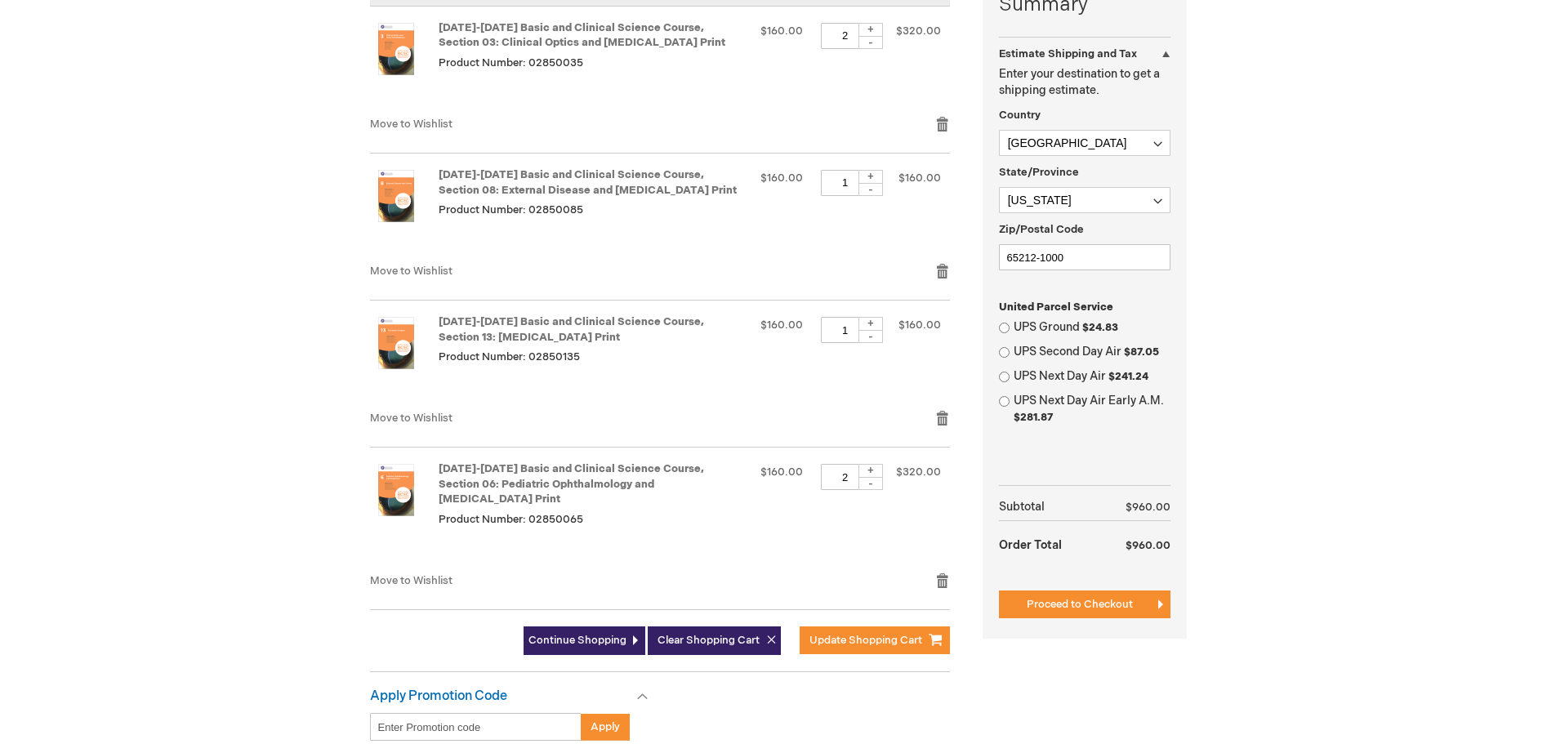
scroll to position [408, 0]
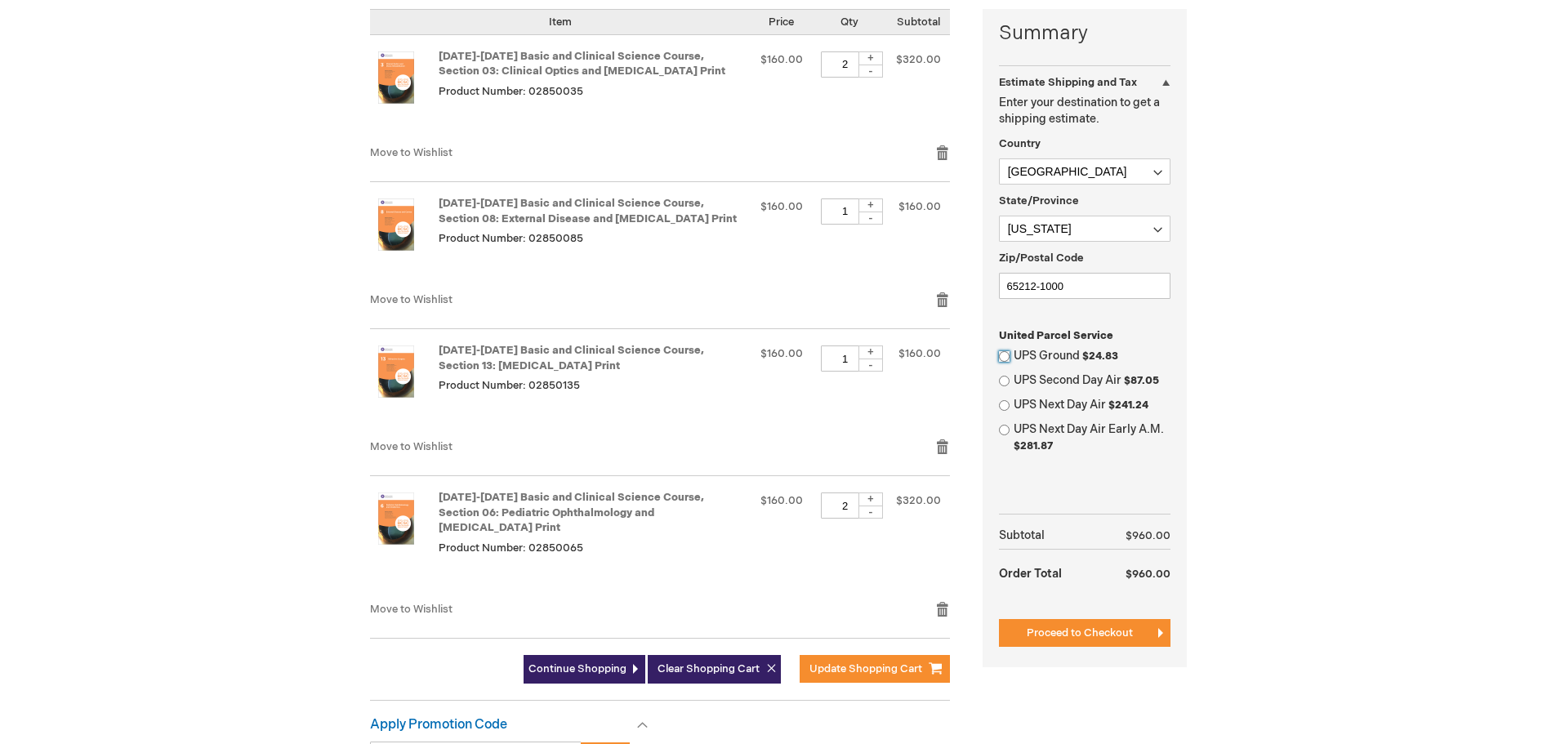
click at [1007, 355] on input "UPS Ground $24.83" at bounding box center [1004, 356] width 11 height 11
radio input "true"
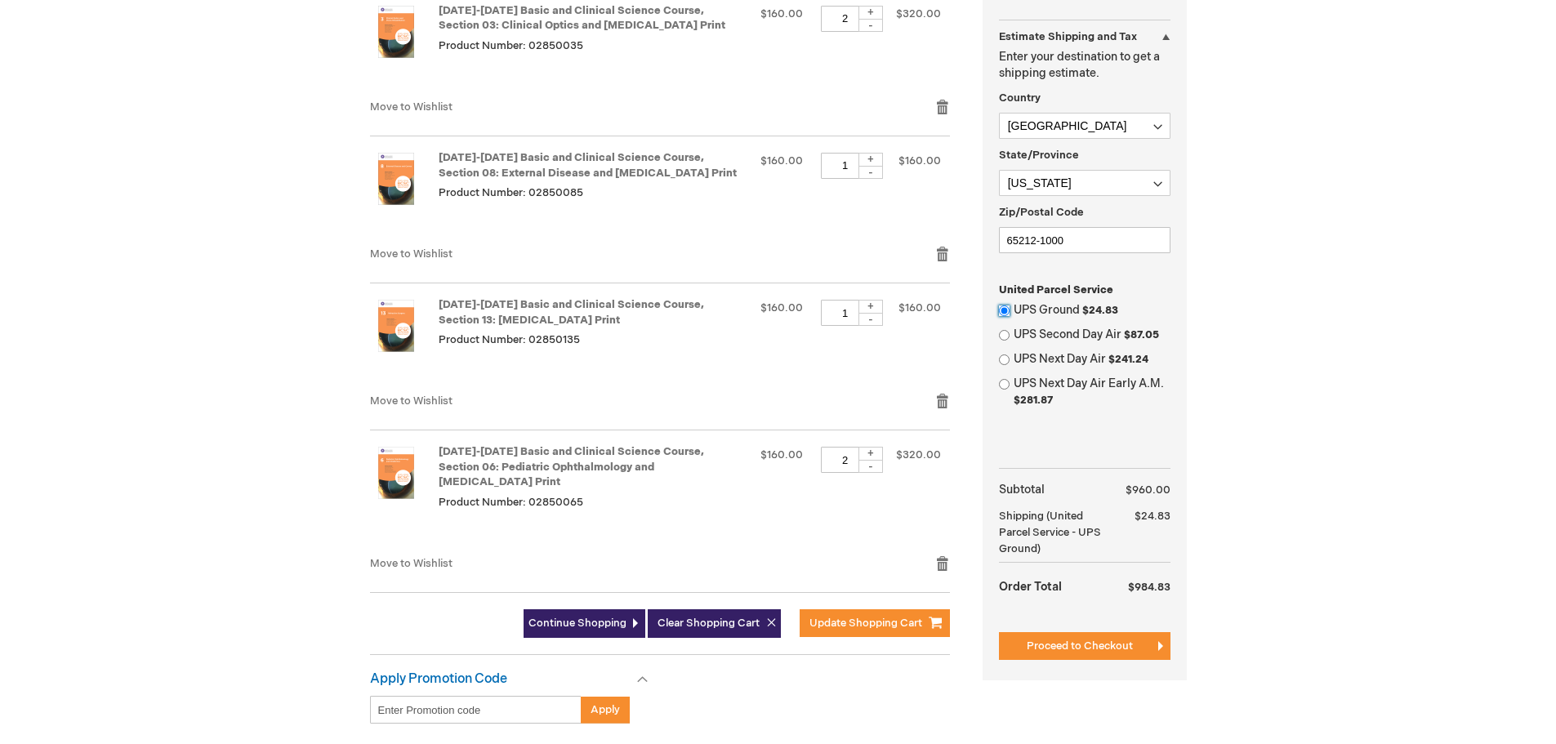
scroll to position [490, 0]
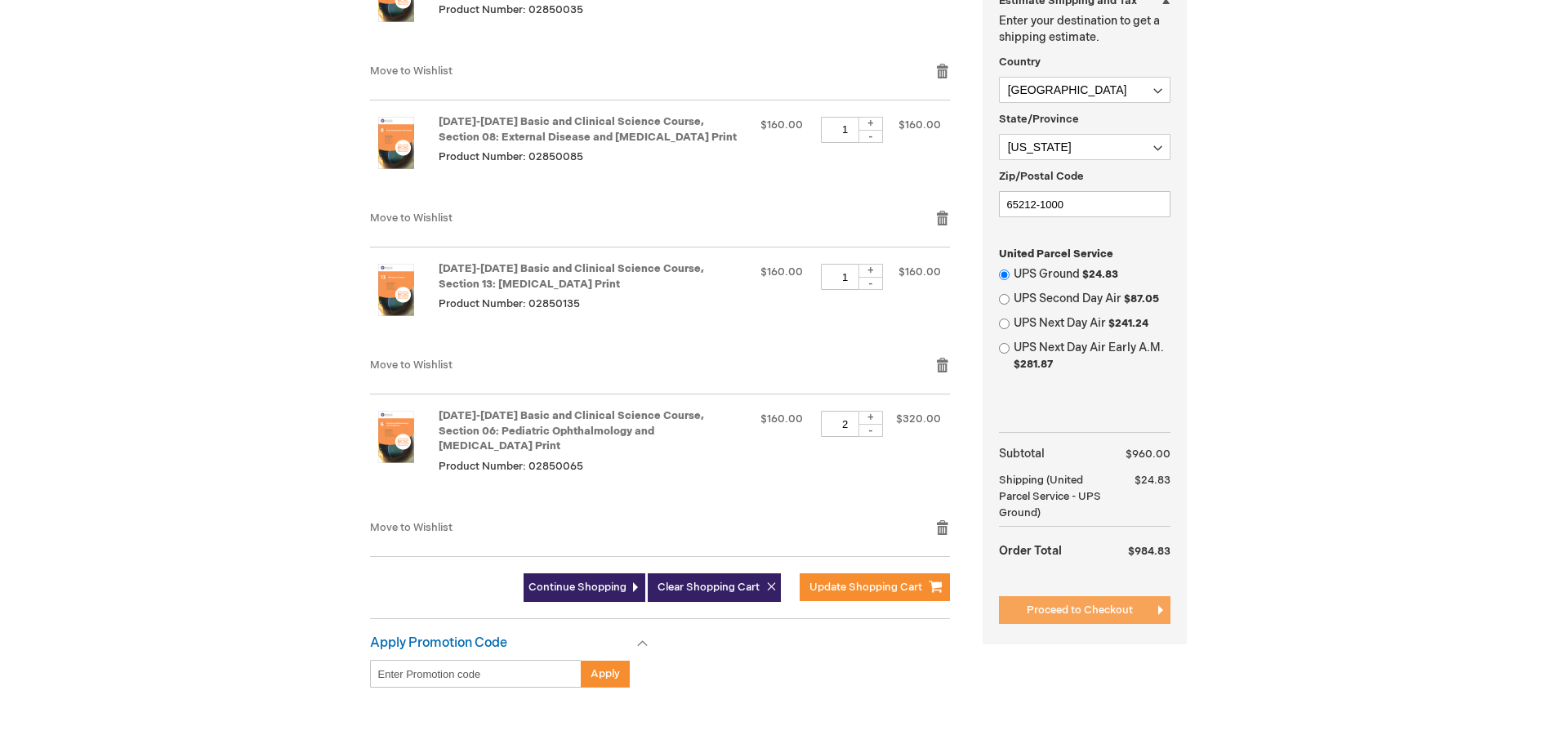
click at [1117, 603] on button "Proceed to Checkout" at bounding box center [1085, 610] width 172 height 28
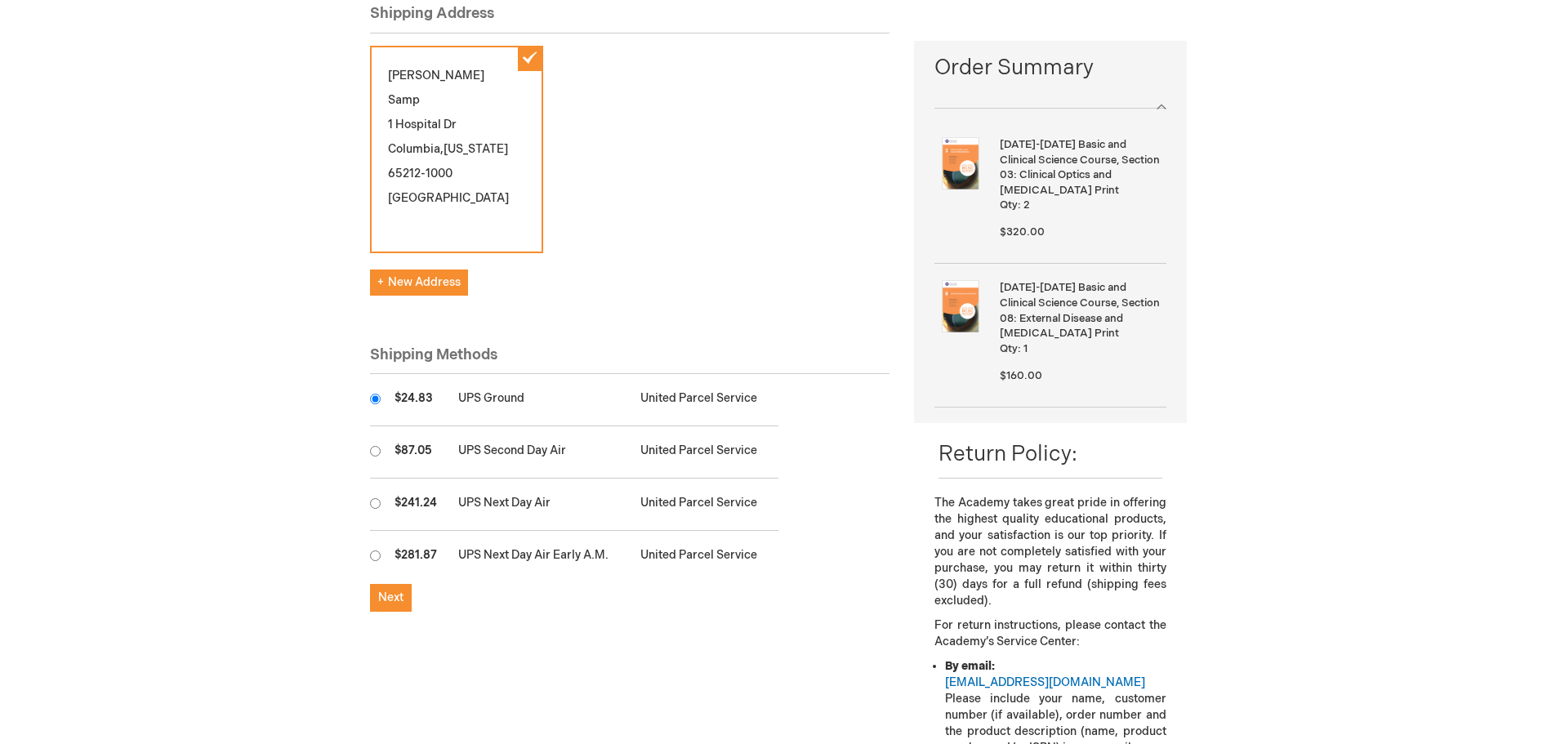
scroll to position [245, 0]
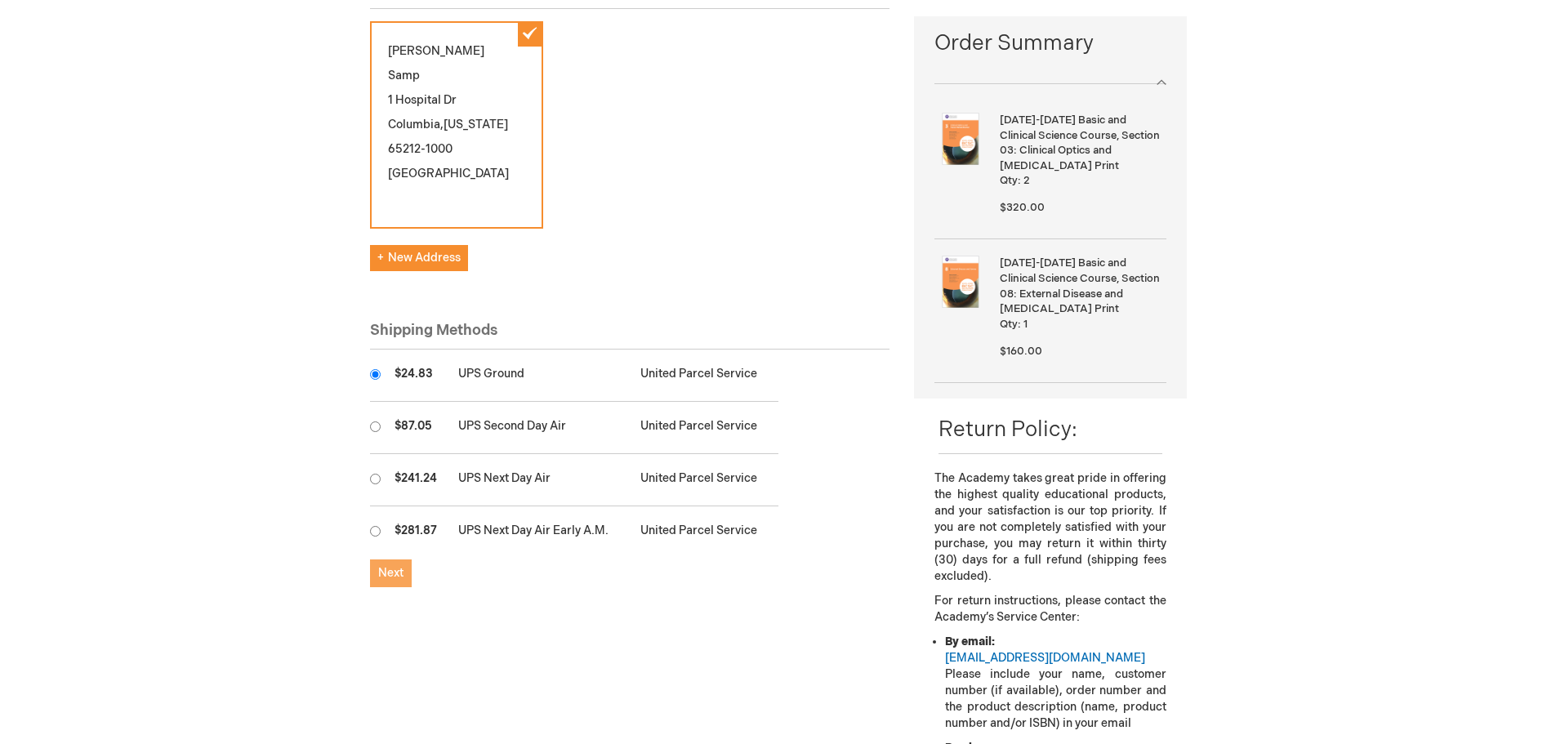
click at [397, 566] on span "Next" at bounding box center [390, 573] width 25 height 14
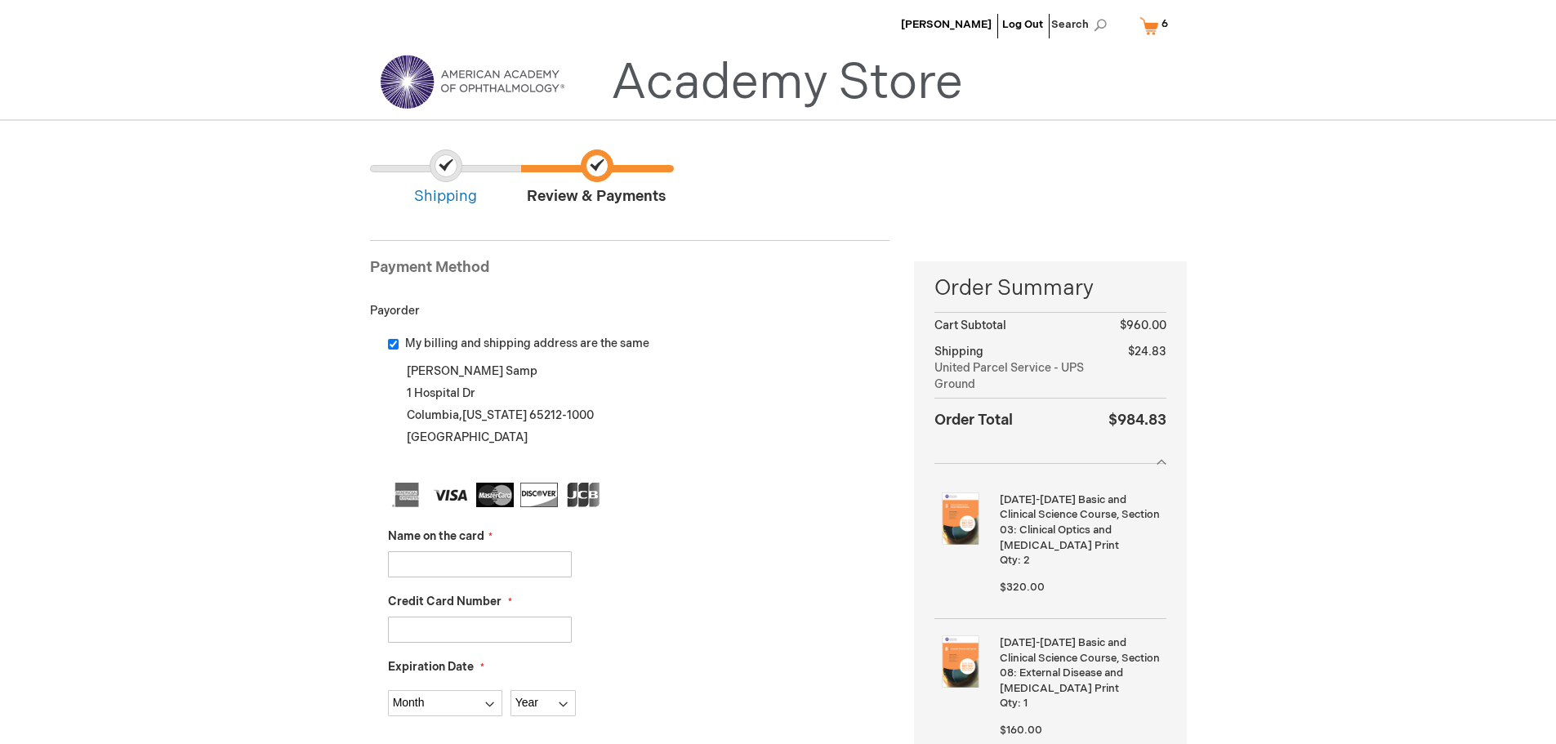
click at [435, 568] on input "Name on the card" at bounding box center [480, 564] width 184 height 26
type input "[PERSON_NAME]"
type input "5569635241350288"
click at [651, 594] on div "Credit Card Number 5569635241350288" at bounding box center [639, 618] width 502 height 49
click at [443, 699] on select "Month [DATE] - [DATE] - [DATE] - [DATE] - [DATE] - [DATE] - [DATE] - [DATE] - […" at bounding box center [445, 703] width 114 height 26
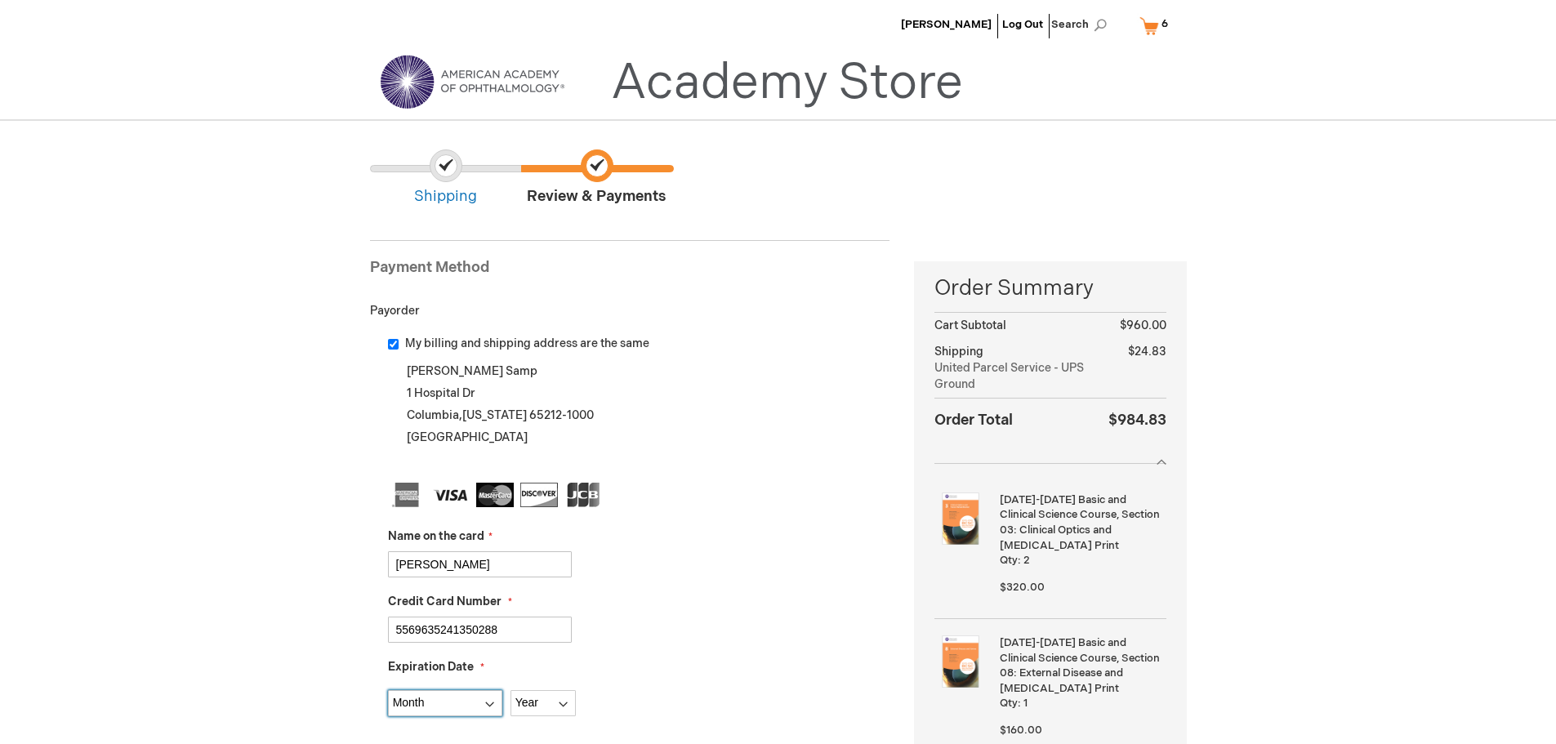
select select "10"
click at [388, 690] on select "Month [DATE] - [DATE] - [DATE] - [DATE] - [DATE] - [DATE] - [DATE] - [DATE] - […" at bounding box center [445, 703] width 114 height 26
click at [565, 700] on select "Year 2025 2026 2027 2028 2029 2030 2031 2032 2033 2034 2035" at bounding box center [543, 703] width 65 height 26
select select "2026"
click at [511, 690] on select "Year 2025 2026 2027 2028 2029 2030 2031 2032 2033 2034 2035" at bounding box center [543, 703] width 65 height 26
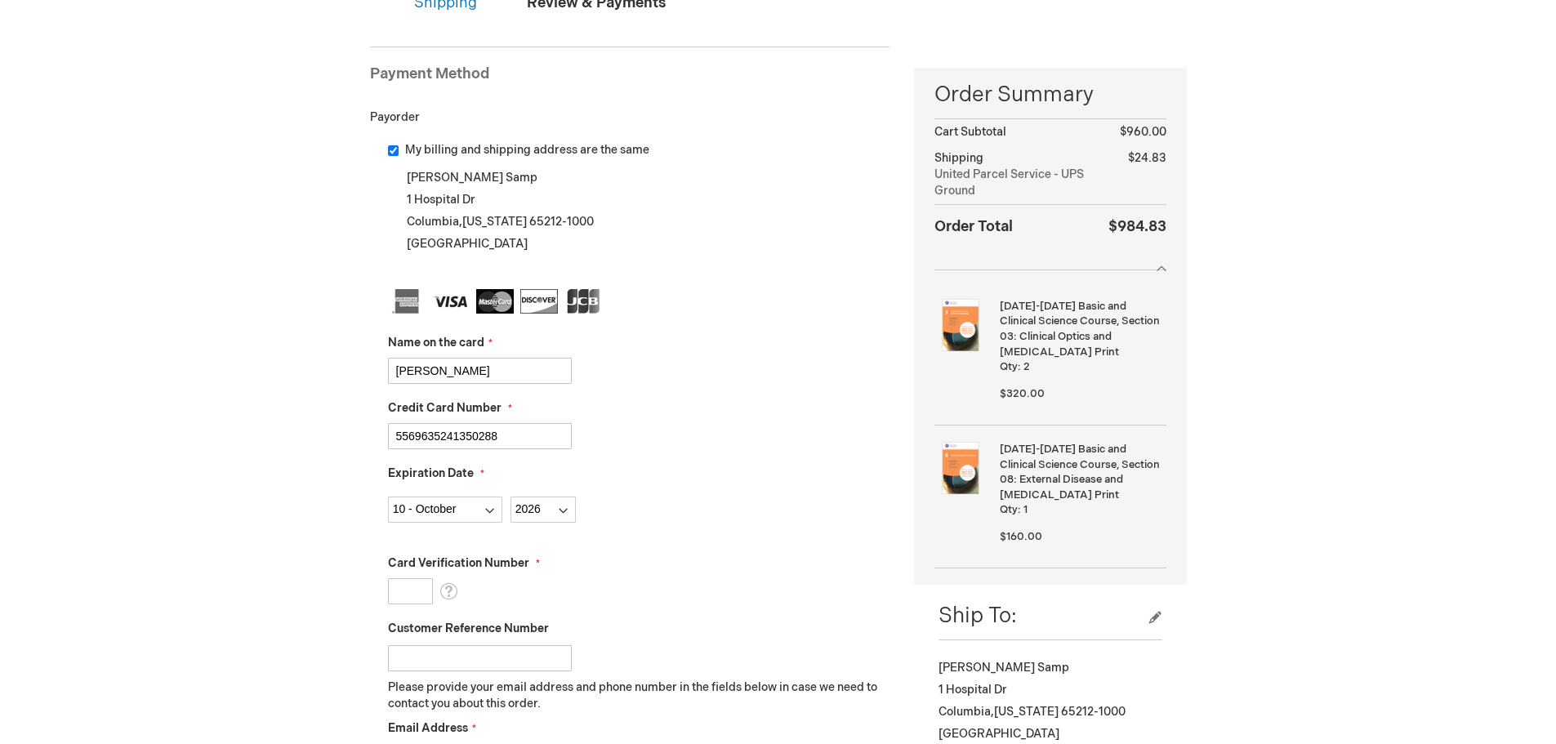
scroll to position [245, 0]
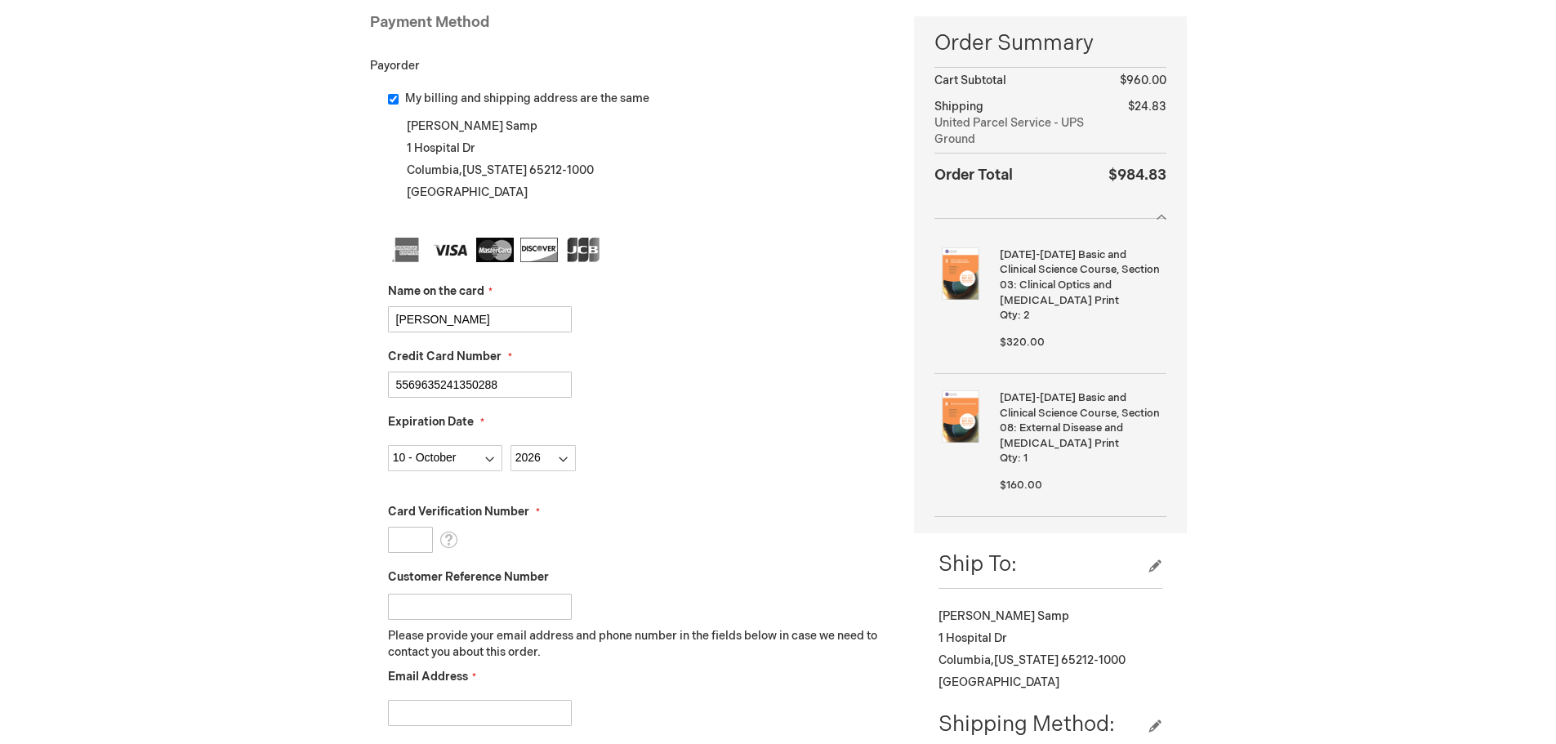
click at [407, 547] on input "Card Verification Number" at bounding box center [410, 540] width 45 height 26
type input "979"
click at [613, 526] on div "Card Verification Number 979 What is this?" at bounding box center [639, 528] width 502 height 49
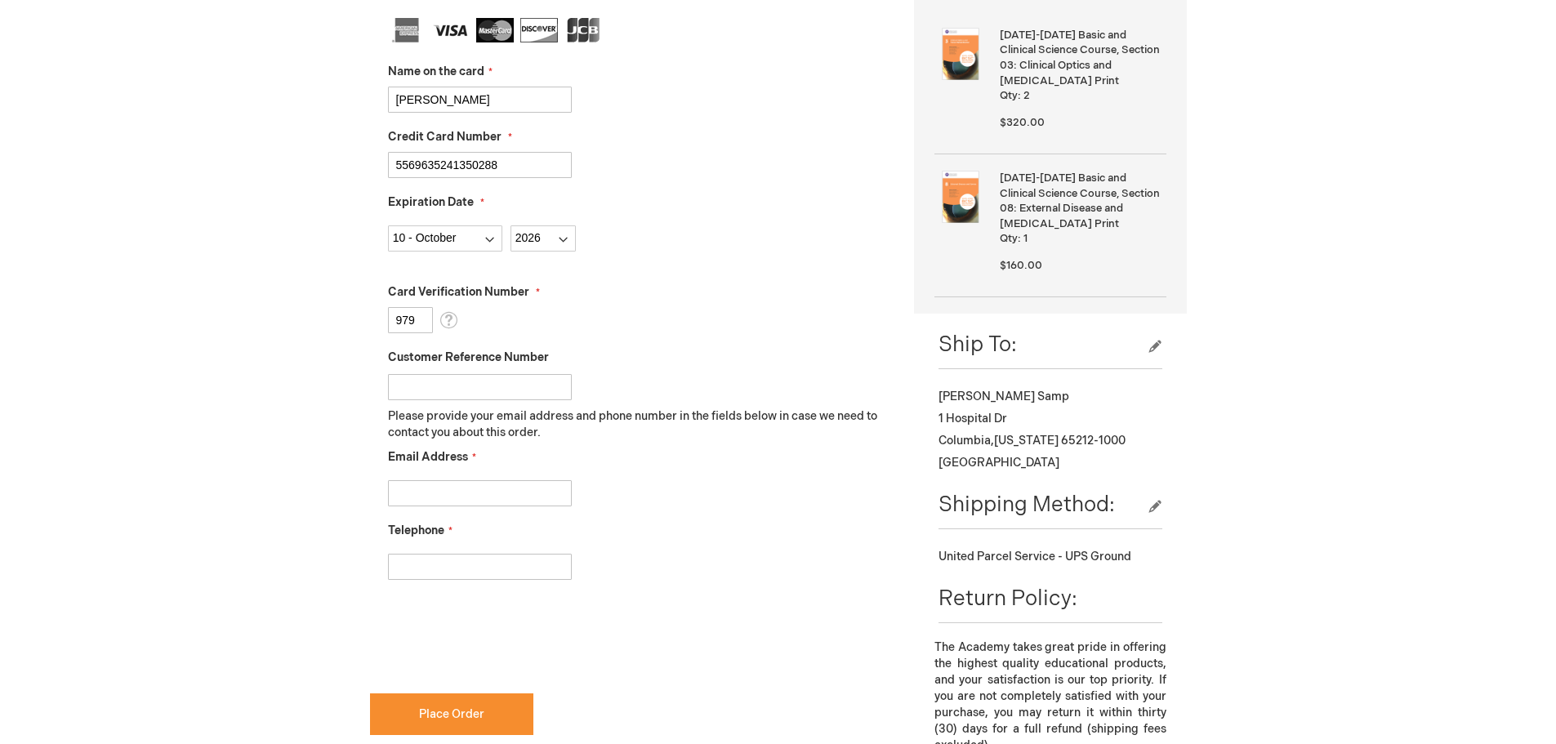
scroll to position [490, 0]
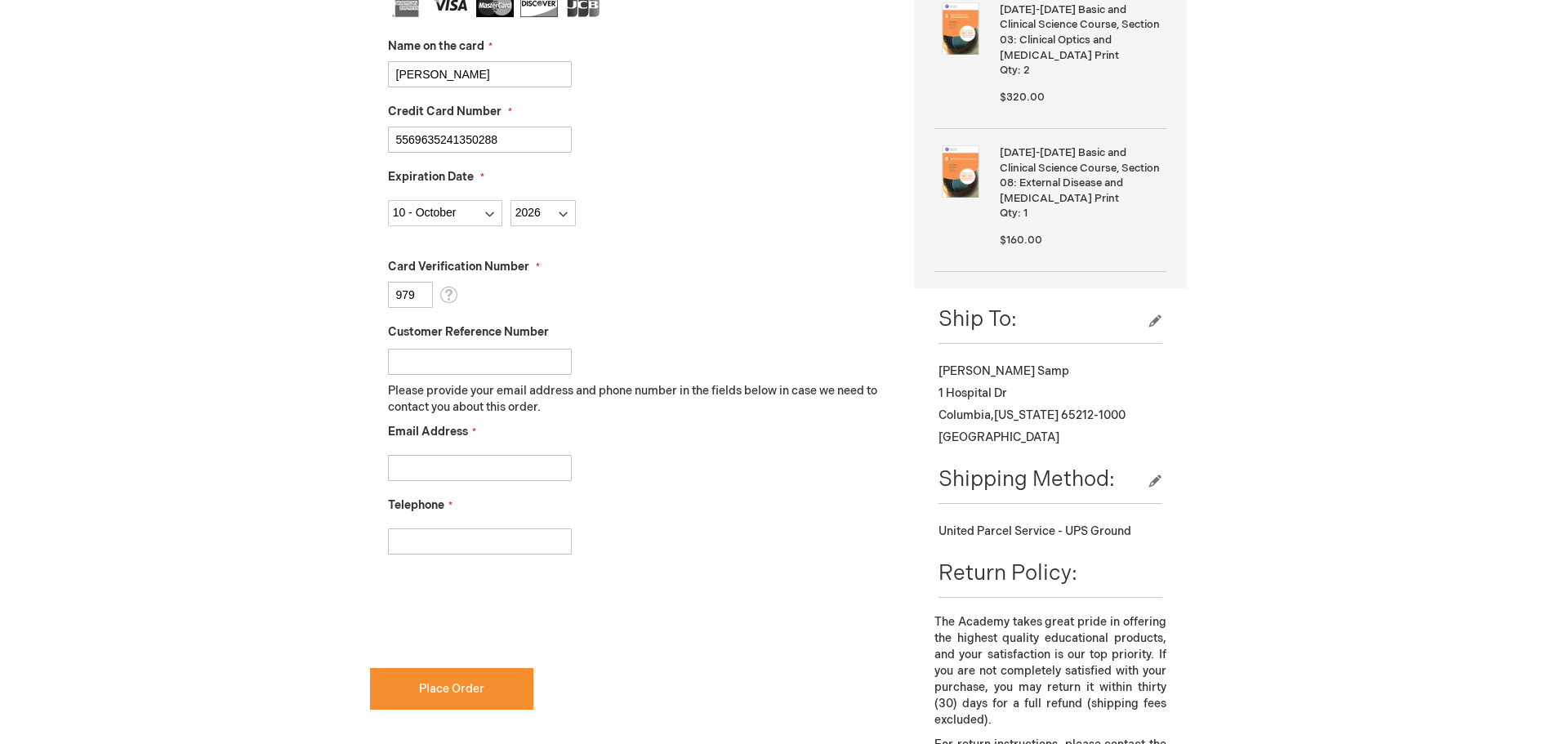
click at [510, 472] on input "Email Address" at bounding box center [480, 468] width 184 height 26
type input "samps@umsystem.edu"
click at [508, 543] on input "Telephone" at bounding box center [480, 542] width 184 height 26
type input "573-882-4688"
checkbox input "true"
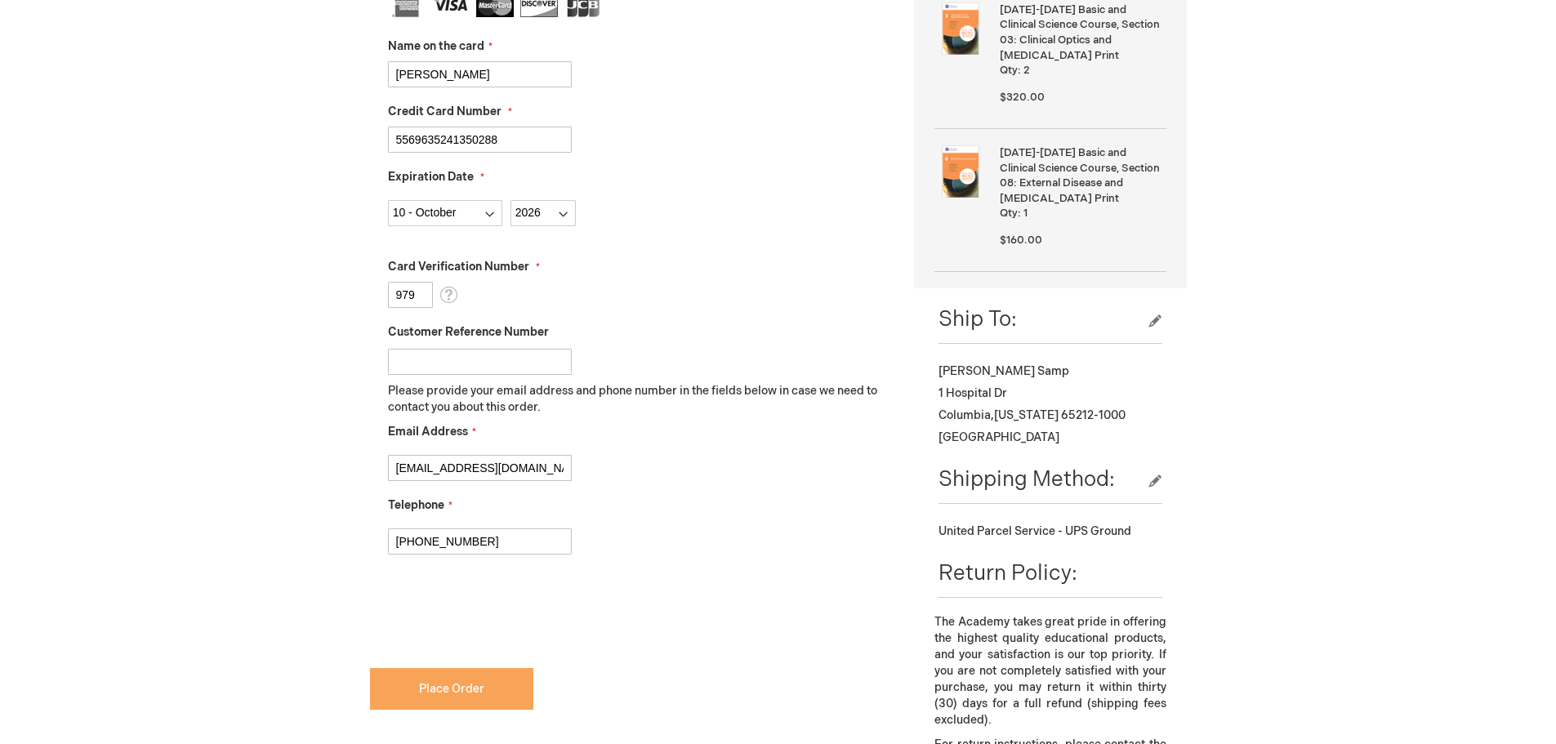
click at [469, 696] on button "Place Order" at bounding box center [451, 689] width 163 height 42
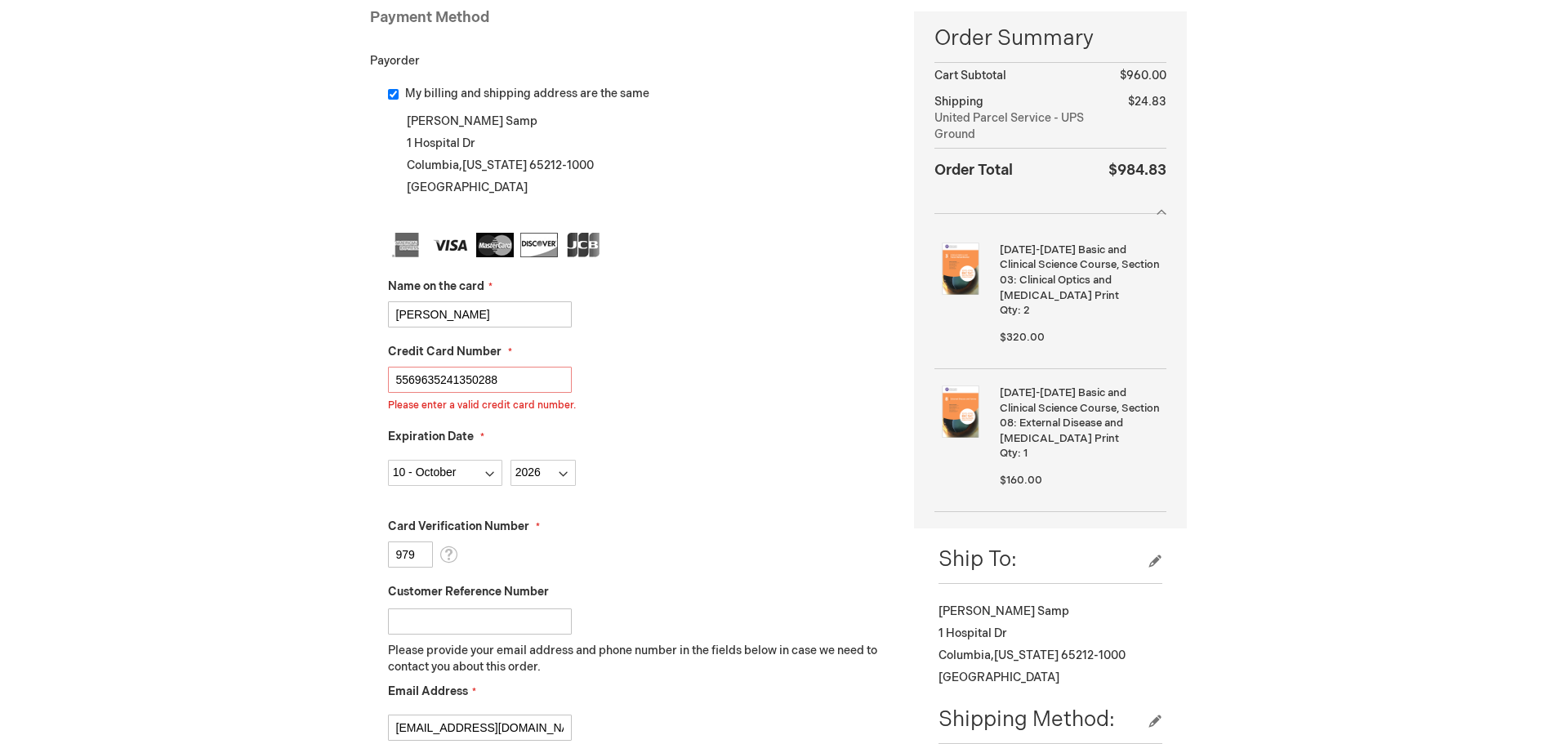
scroll to position [244, 0]
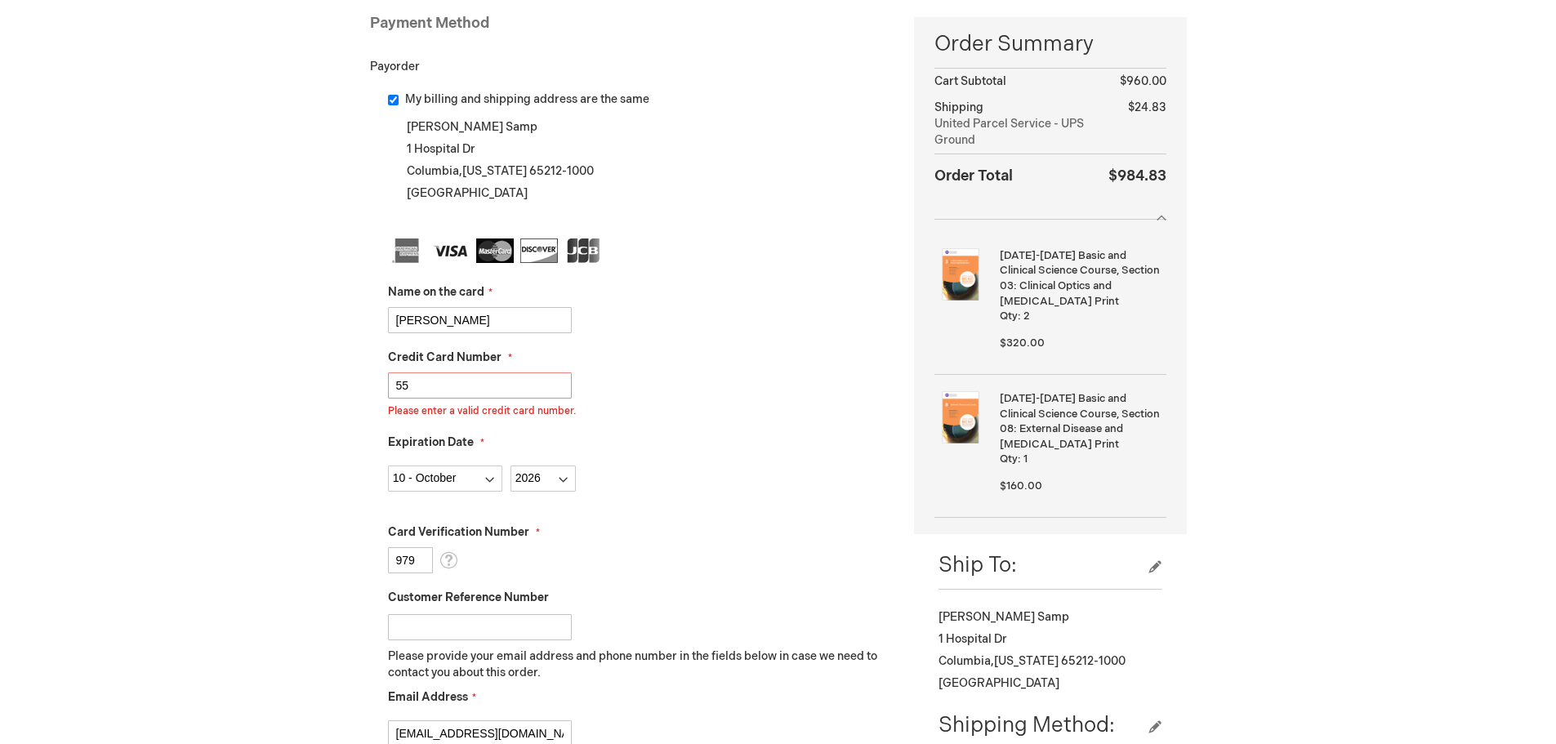
type input "5"
type input "5569635247"
checkbox input "false"
type input "55696352473"
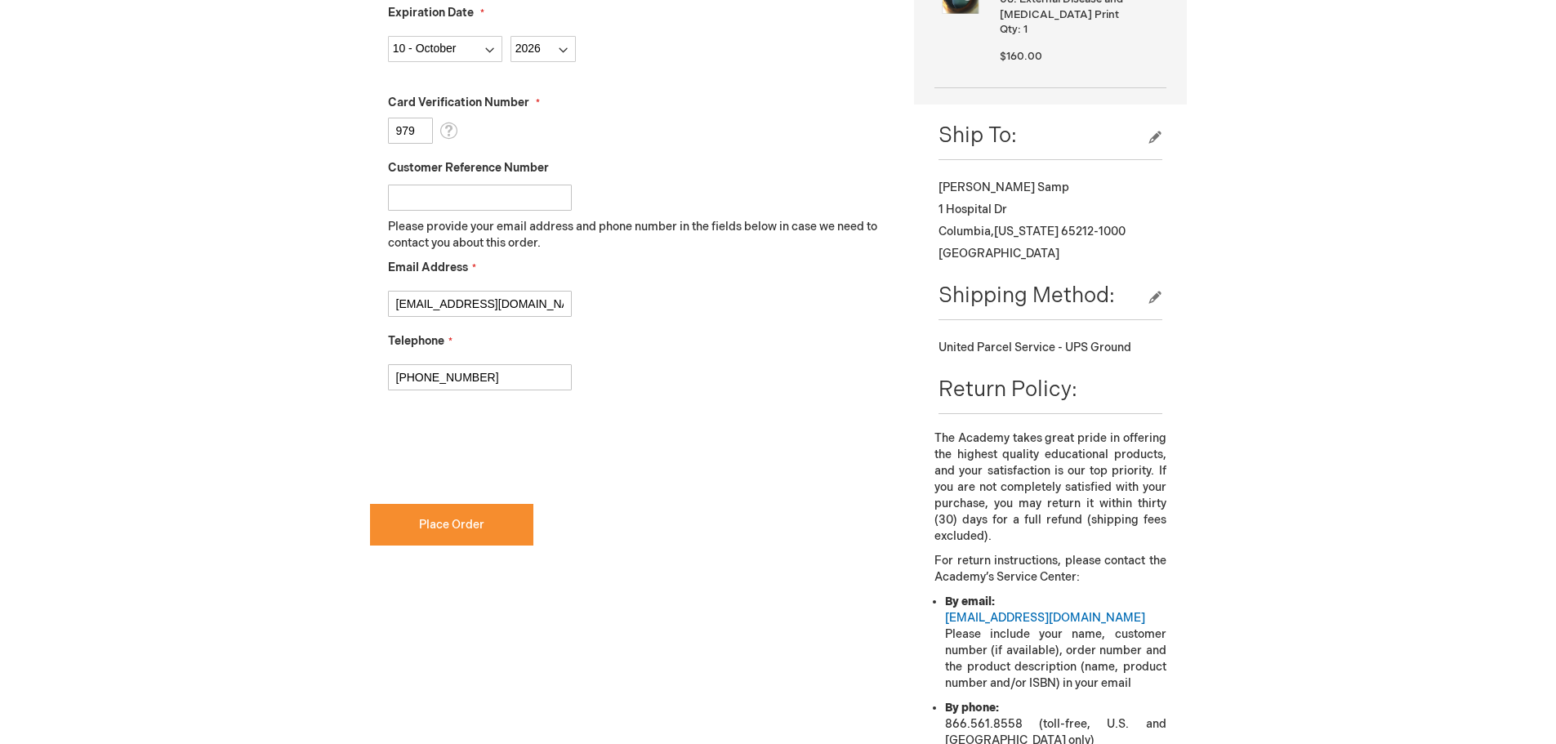
scroll to position [675, 0]
checkbox input "true"
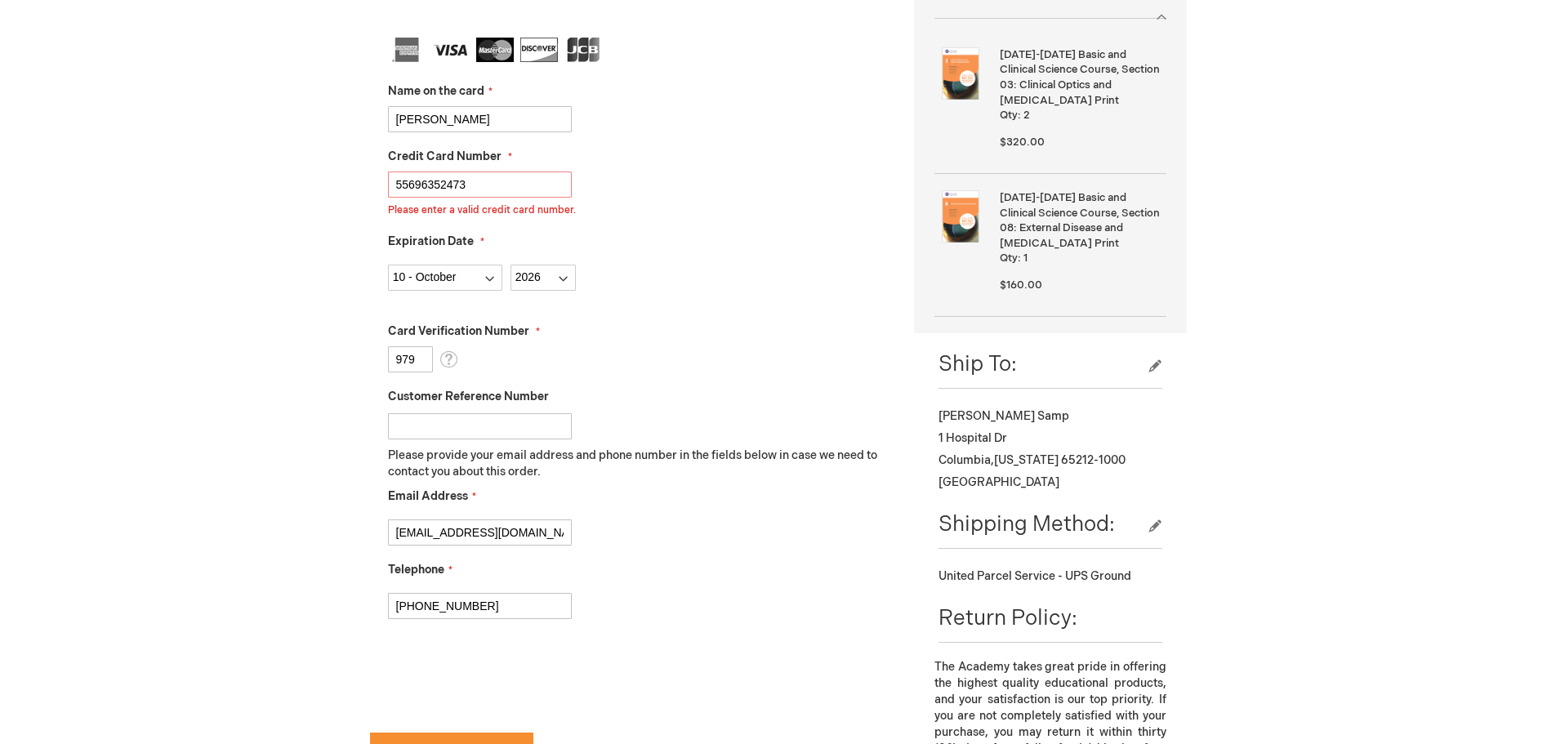
scroll to position [430, 0]
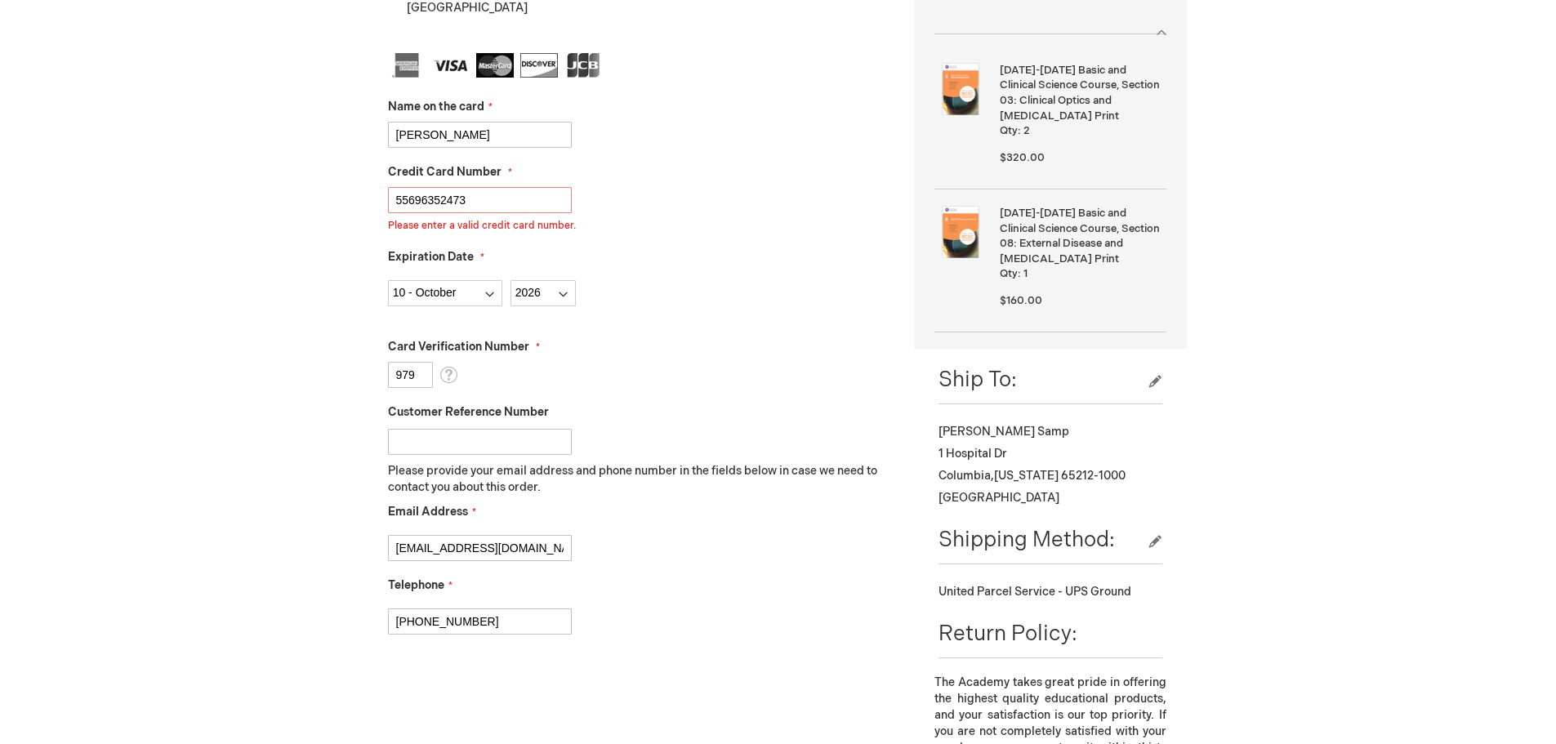
click at [493, 207] on input "55696352473" at bounding box center [480, 200] width 184 height 26
type input "5"
type input "5569635247350288"
click at [344, 242] on div "Sheri Samp Log Out Search My Cart 6 6 items CLOSE RECENTLY ADDED ITEM(S) Close …" at bounding box center [778, 496] width 1556 height 1853
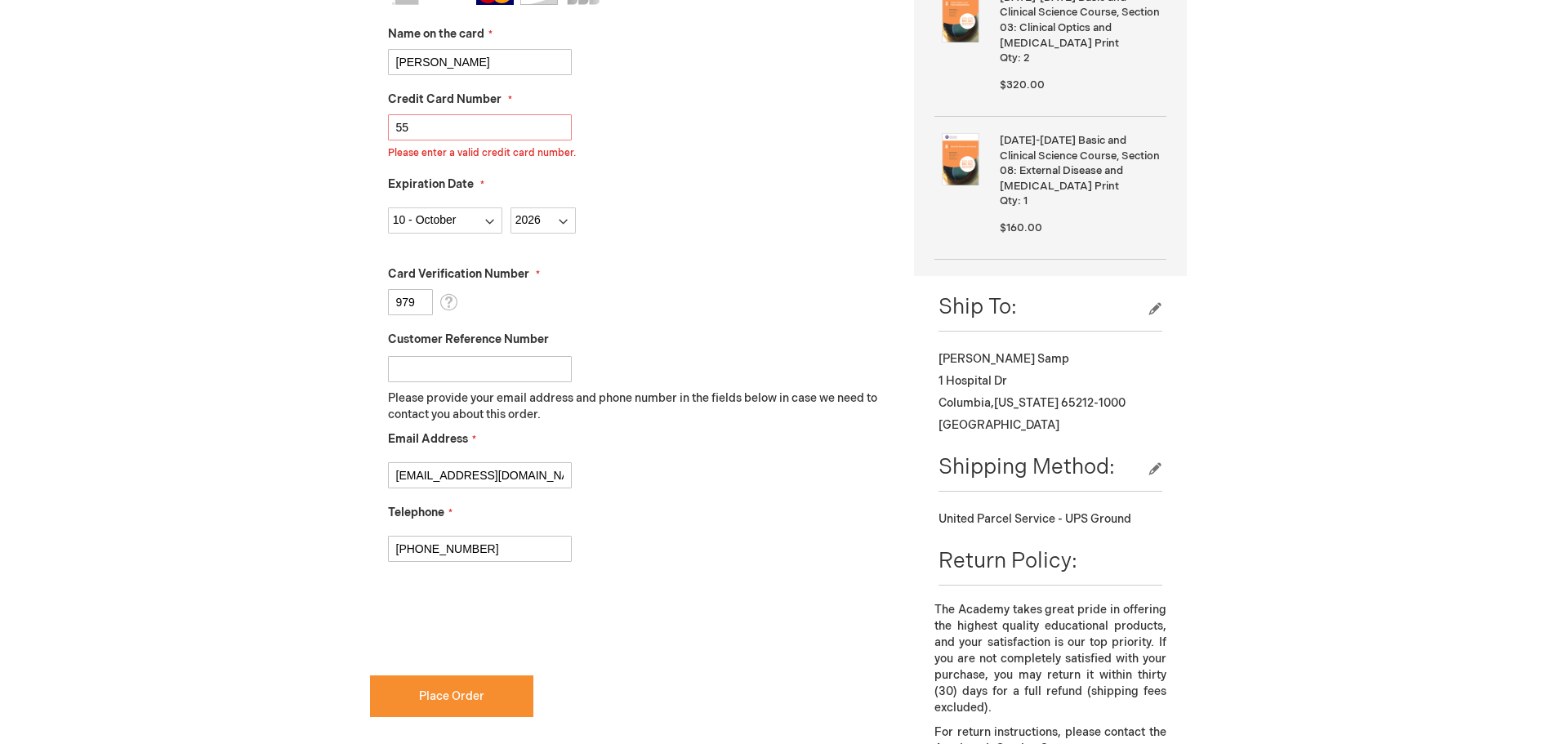
scroll to position [675, 0]
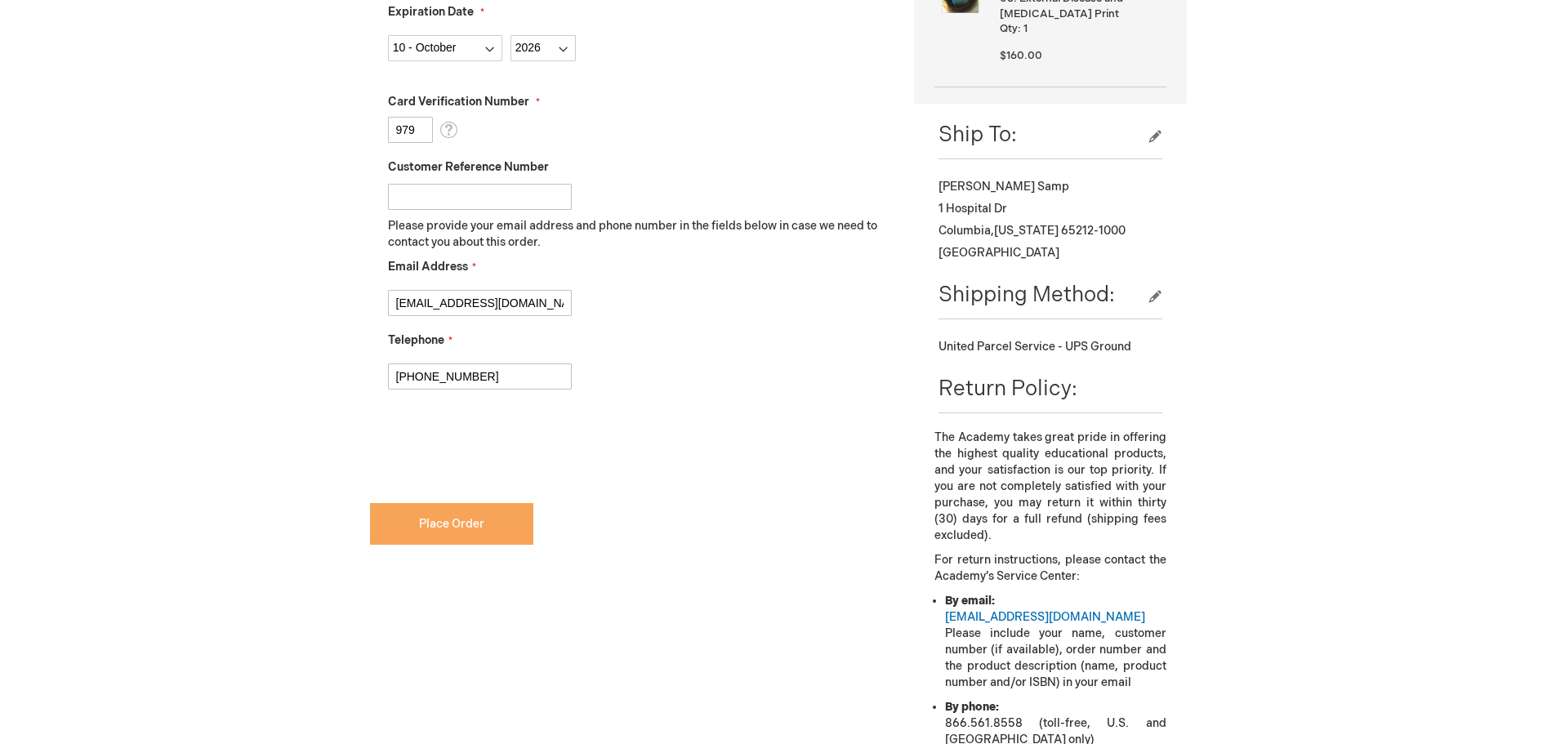
click at [448, 522] on span "Place Order" at bounding box center [451, 524] width 65 height 14
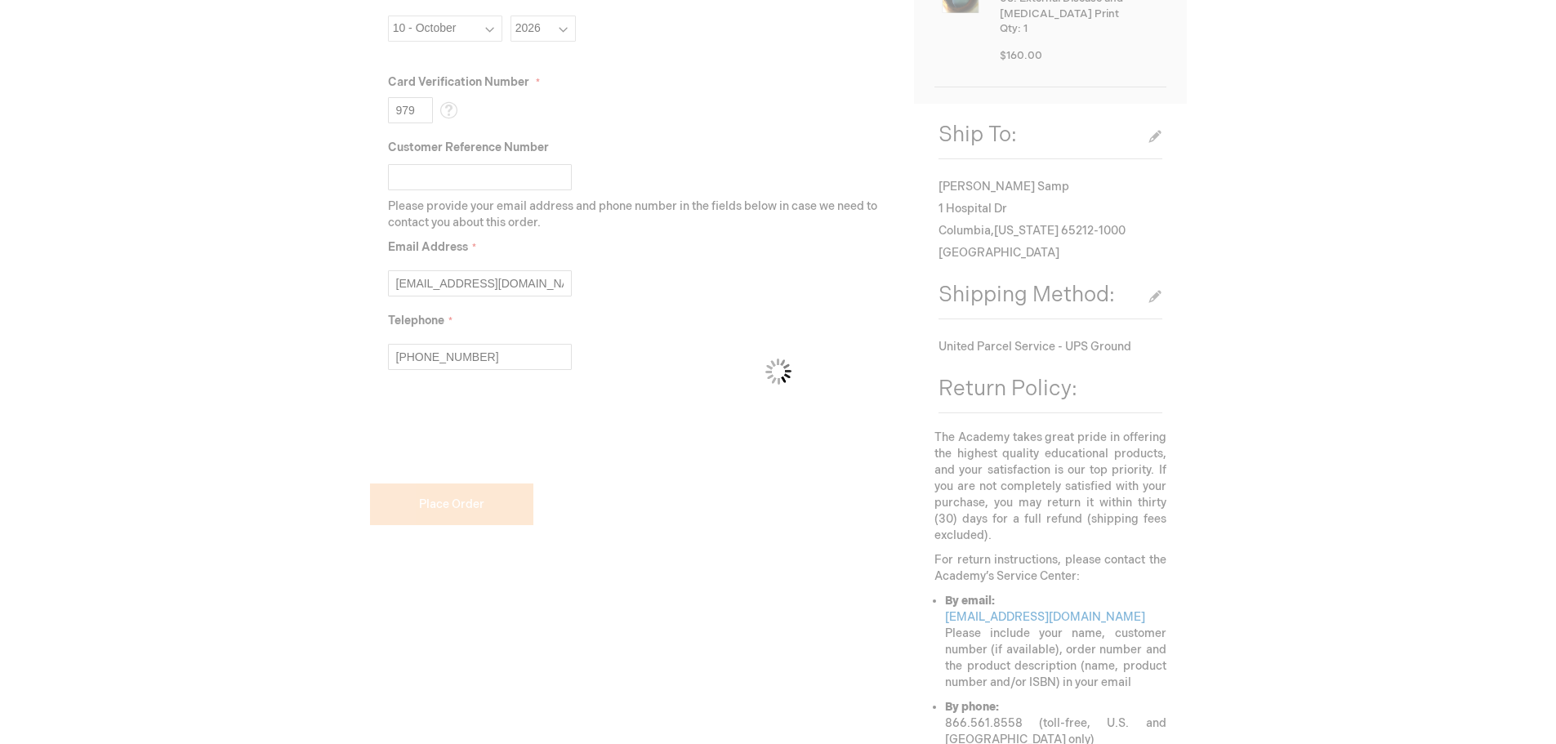
scroll to position [655, 0]
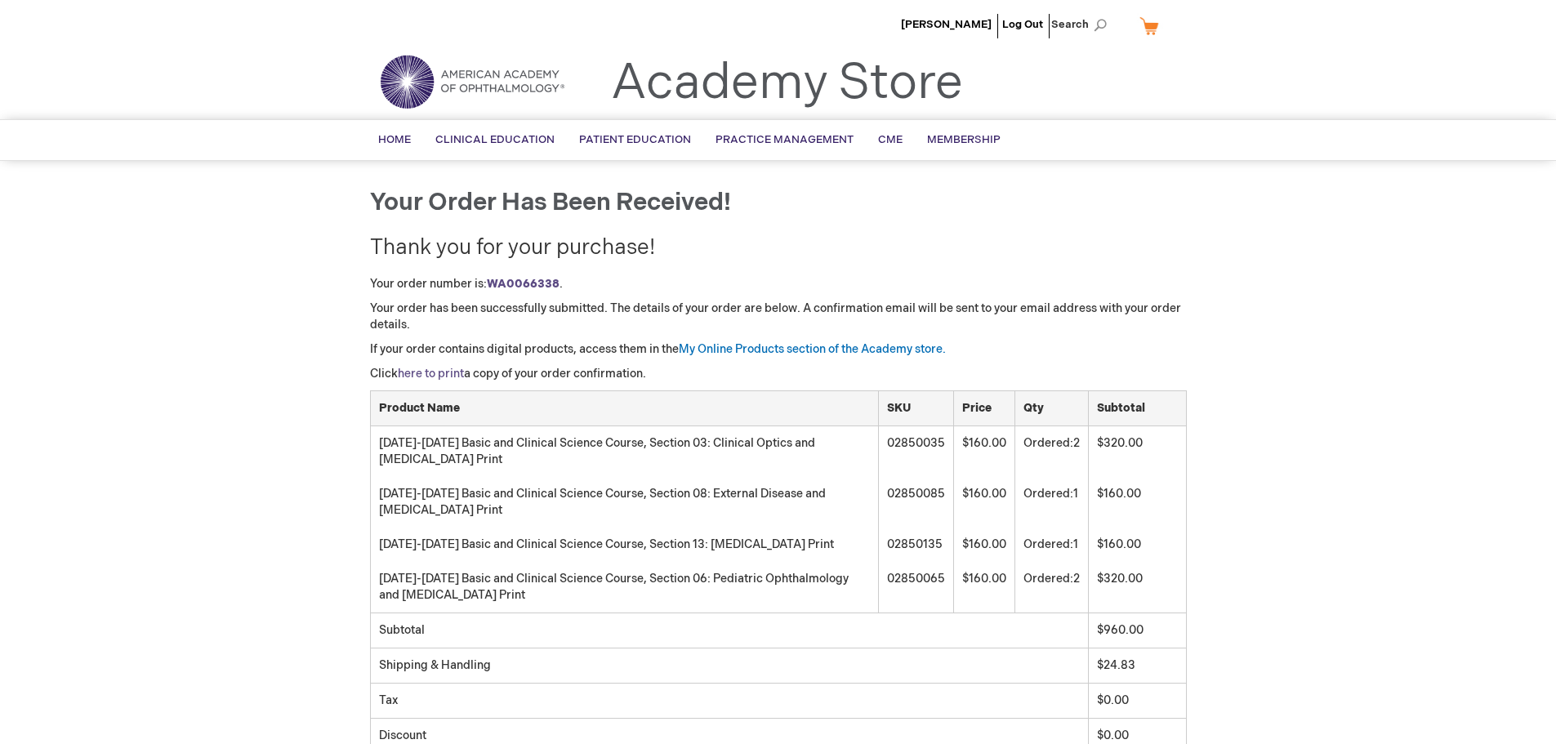
click at [423, 377] on link "here to print" at bounding box center [431, 374] width 66 height 14
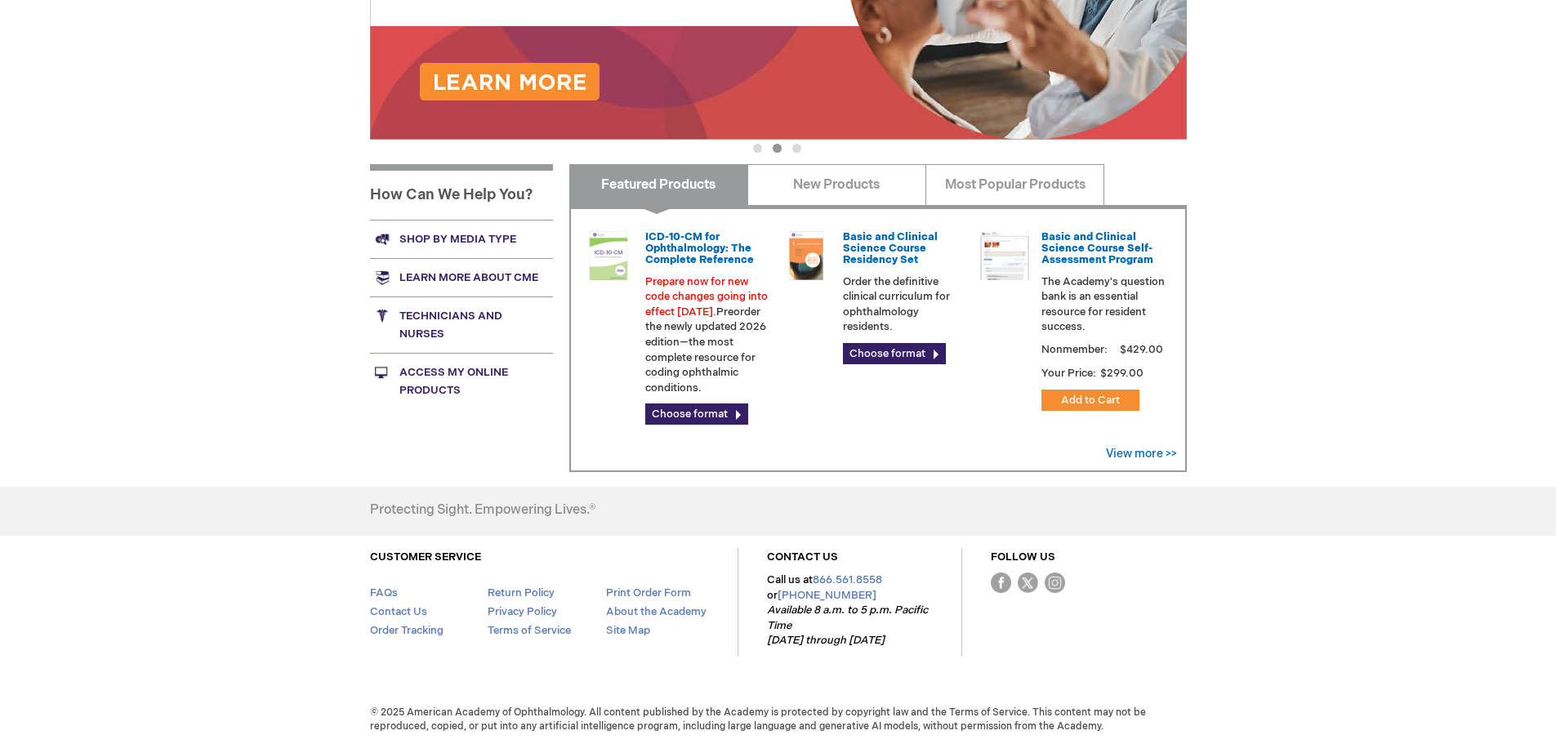
scroll to position [421, 0]
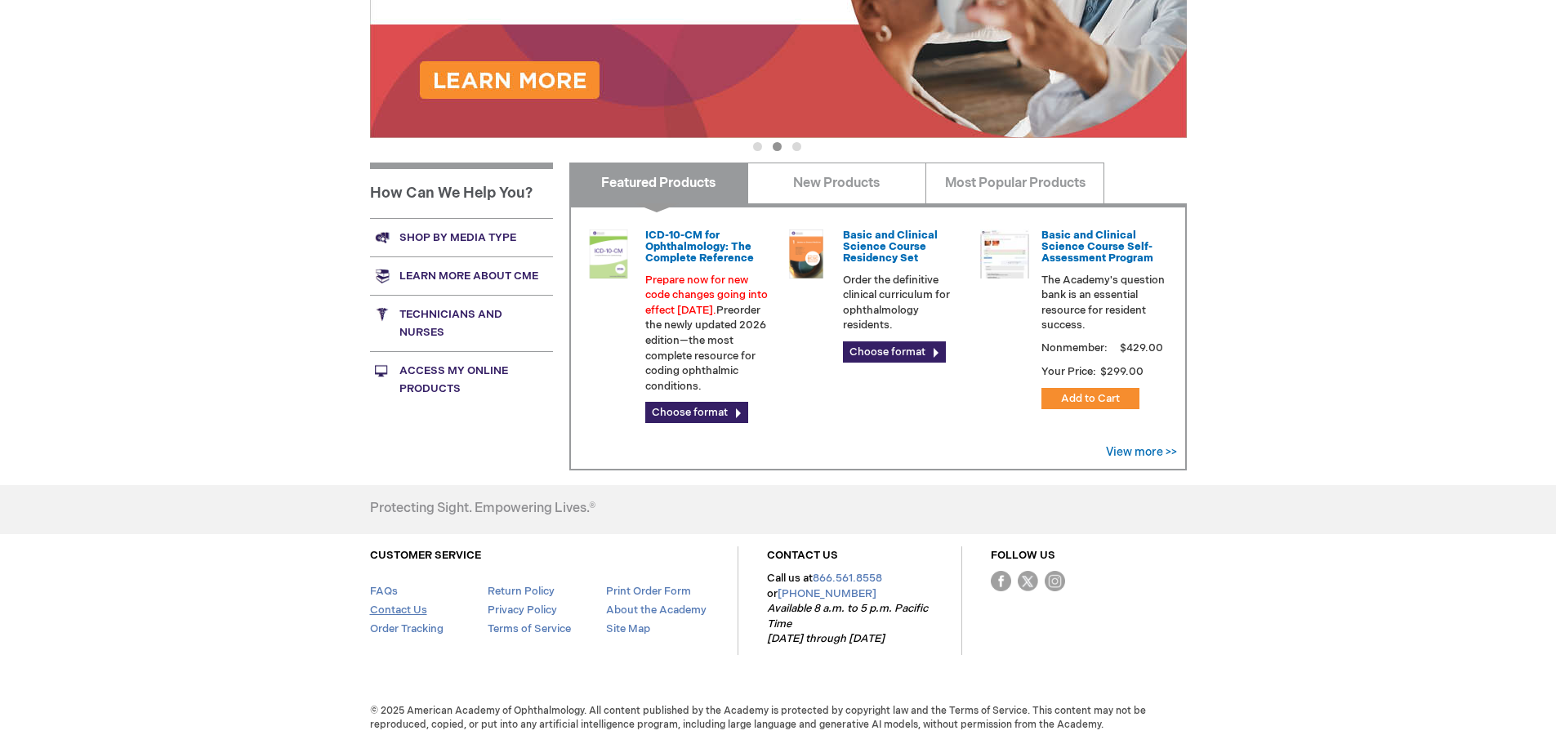
click at [409, 608] on link "Contact Us" at bounding box center [398, 610] width 57 height 13
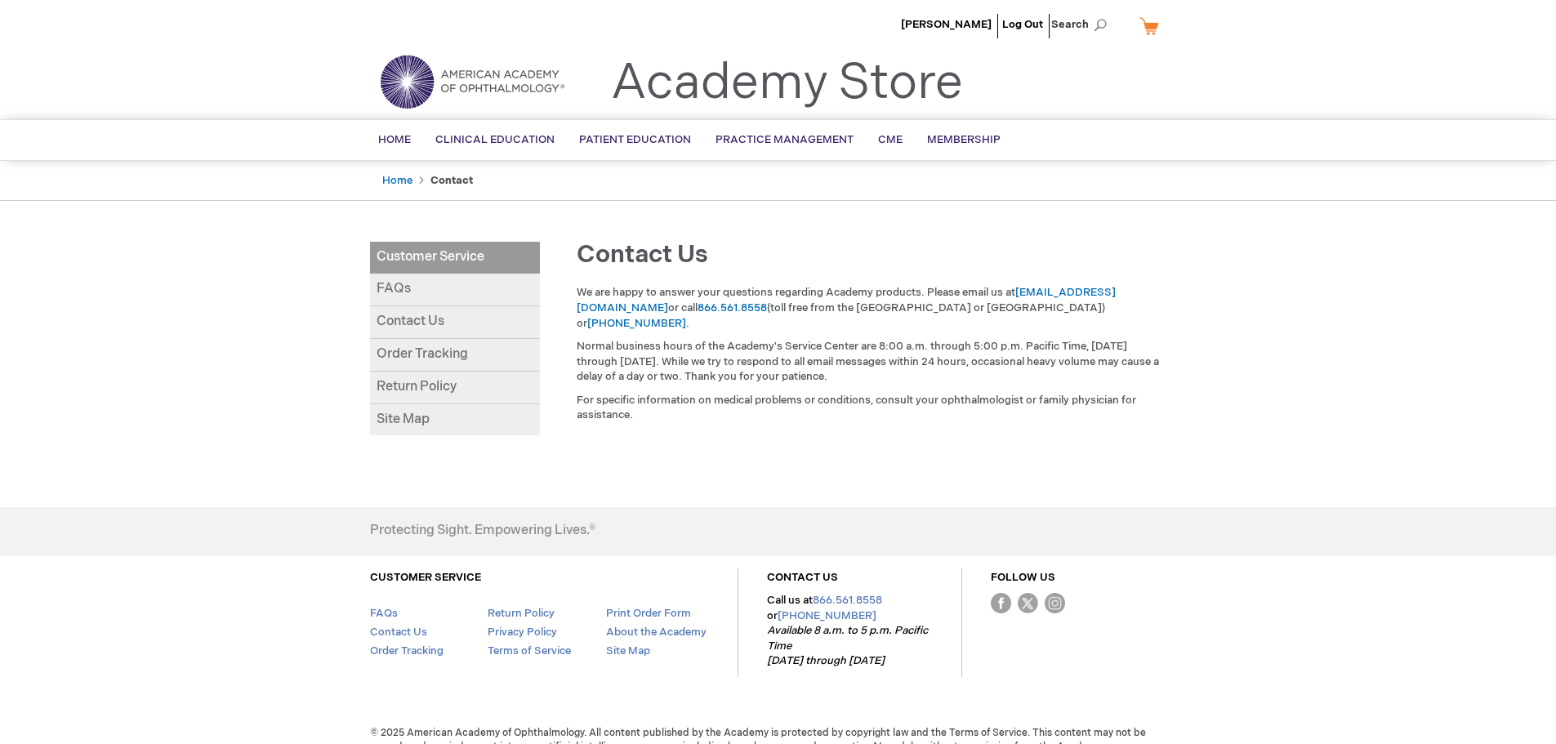
click at [430, 319] on link "Contact Us" at bounding box center [455, 322] width 170 height 33
click at [1075, 285] on p "We are happy to answer your questions regarding Academy products. Please email …" at bounding box center [872, 308] width 590 height 46
click at [1073, 293] on link "customer_service@aao.org" at bounding box center [846, 300] width 539 height 29
click at [437, 349] on link "Order Tracking" at bounding box center [455, 355] width 170 height 33
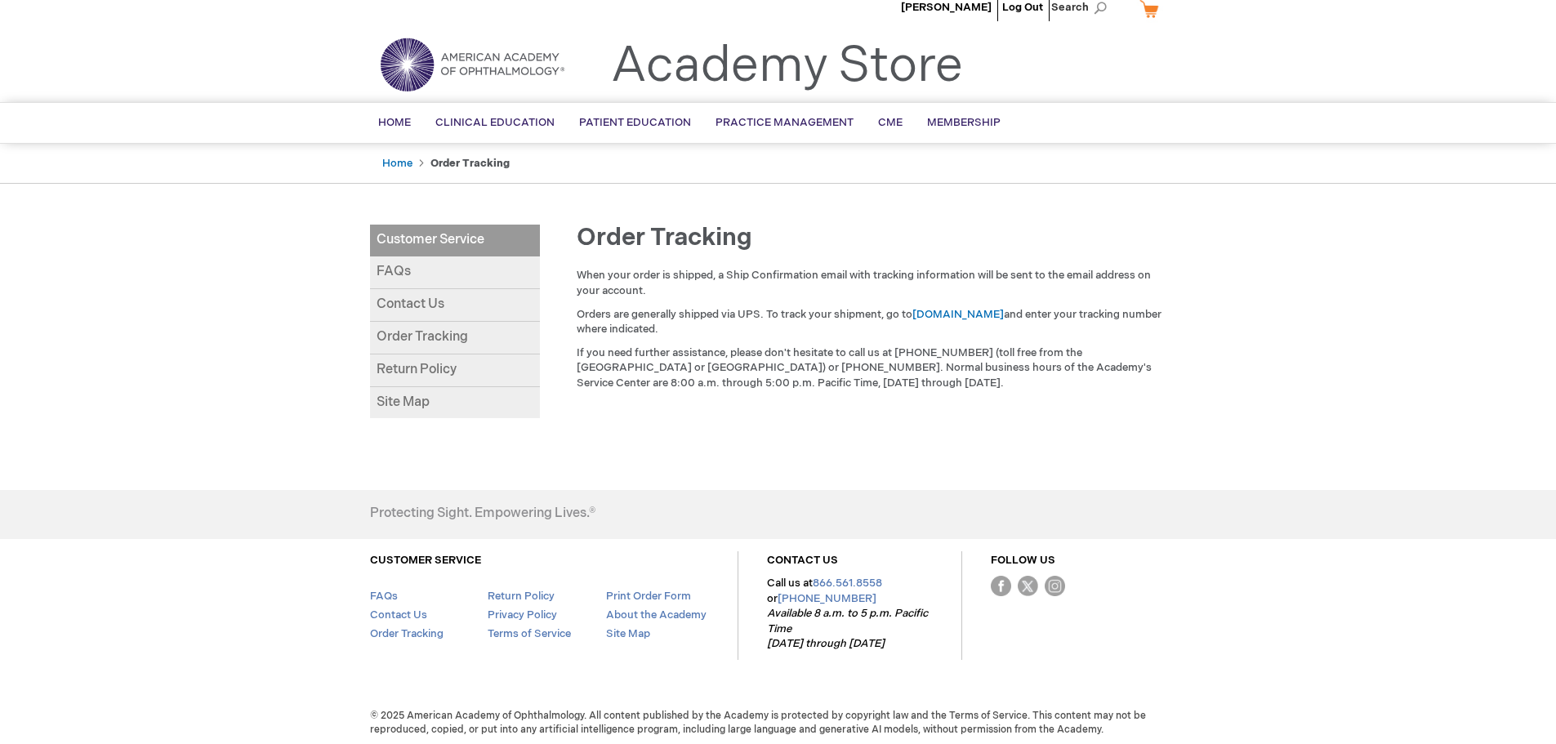
scroll to position [22, 0]
